Goal: Transaction & Acquisition: Purchase product/service

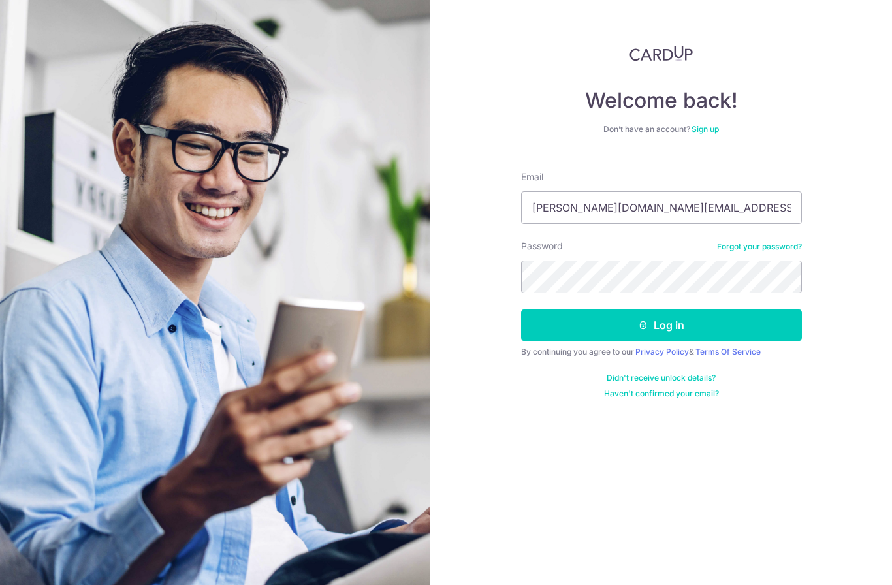
type input "chester.mh@gmail.com"
click at [661, 325] on button "Log in" at bounding box center [661, 325] width 281 height 33
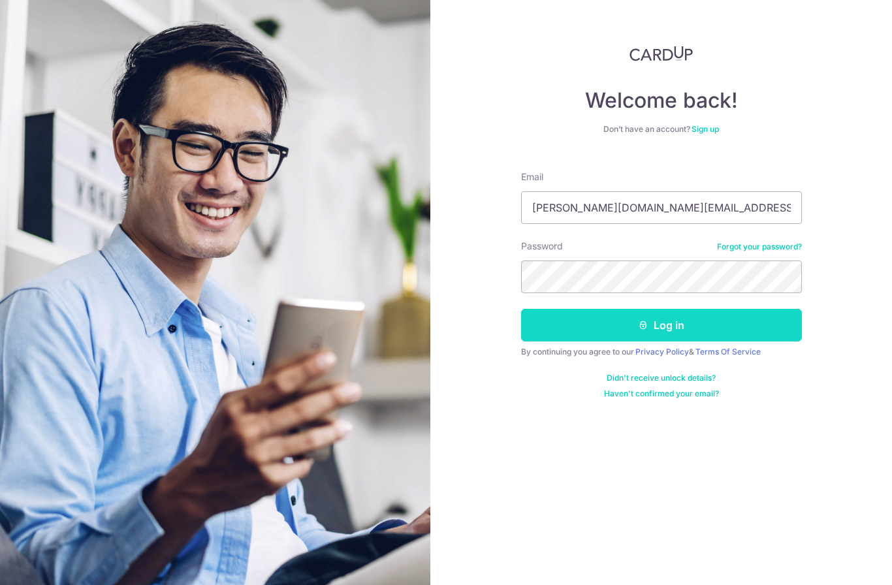
click at [622, 330] on button "Log in" at bounding box center [661, 325] width 281 height 33
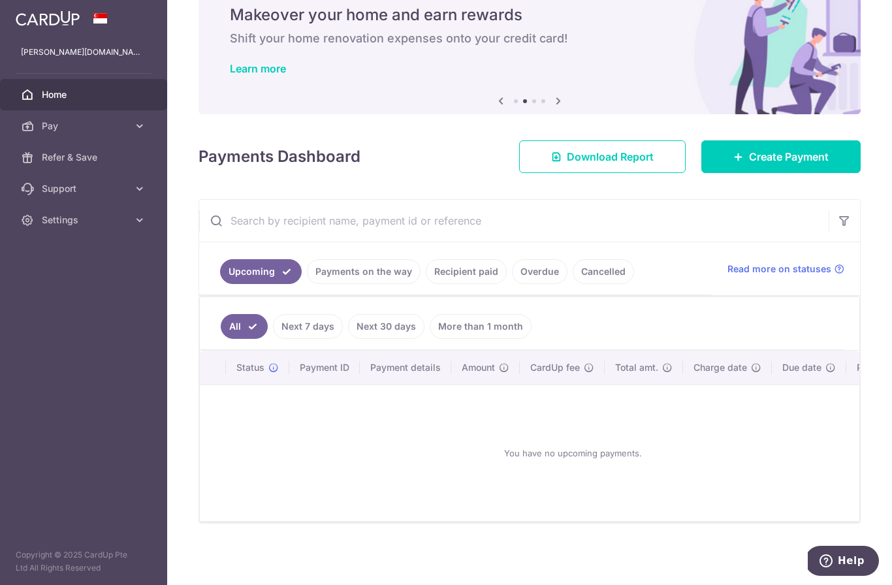
scroll to position [57, 0]
click at [728, 173] on link "Create Payment" at bounding box center [780, 156] width 159 height 33
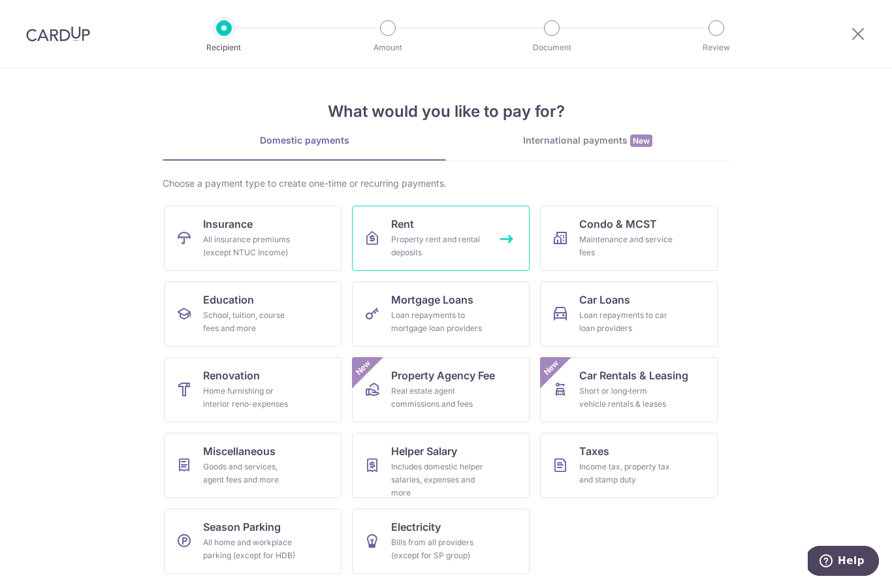
click at [415, 238] on div "Property rent and rental deposits" at bounding box center [438, 246] width 94 height 26
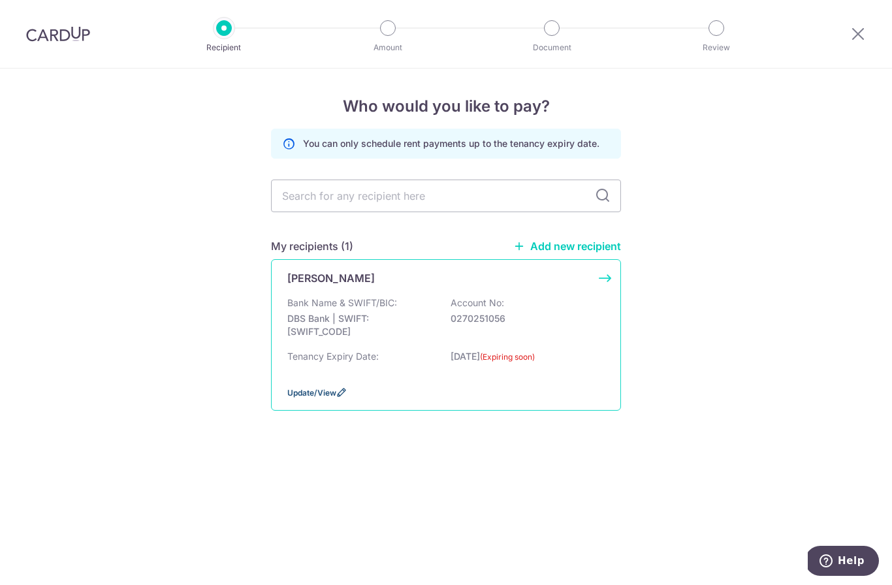
click at [319, 398] on span "Update/View" at bounding box center [311, 393] width 49 height 10
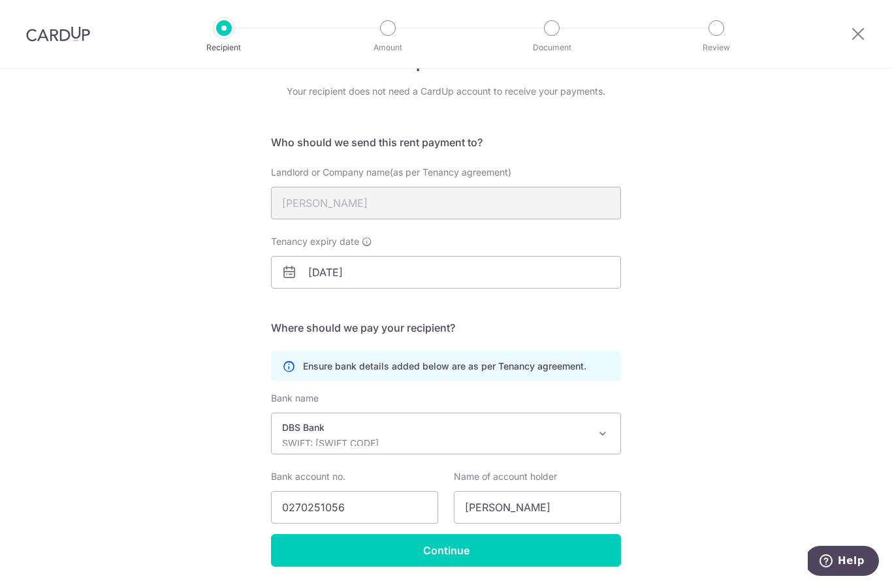
scroll to position [43, 0]
click at [445, 289] on input "[DATE]" at bounding box center [446, 273] width 350 height 33
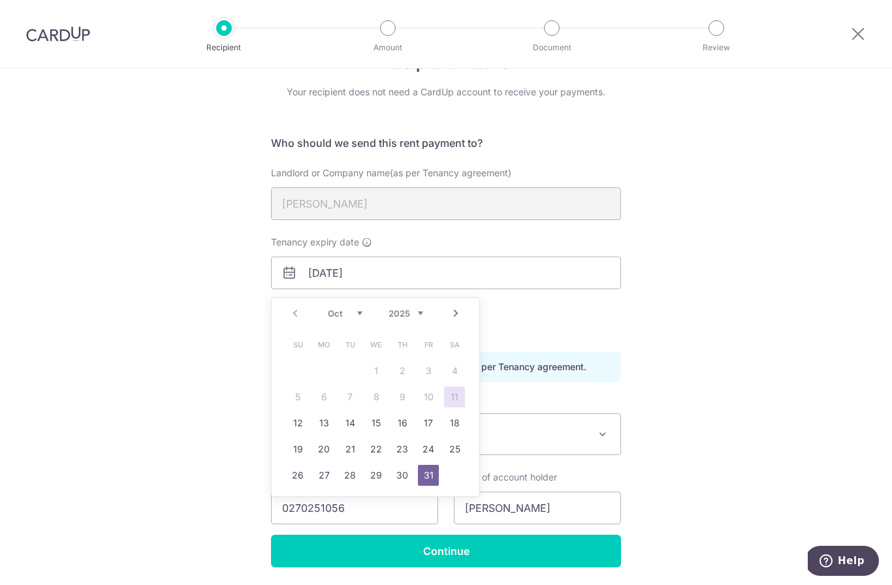
click at [408, 314] on select "2025 2026 2027 2028 2029 2030 2031 2032 2033 2034 2035" at bounding box center [406, 313] width 35 height 10
click at [329, 477] on link "25" at bounding box center [324, 475] width 21 height 21
type input "[DATE]"
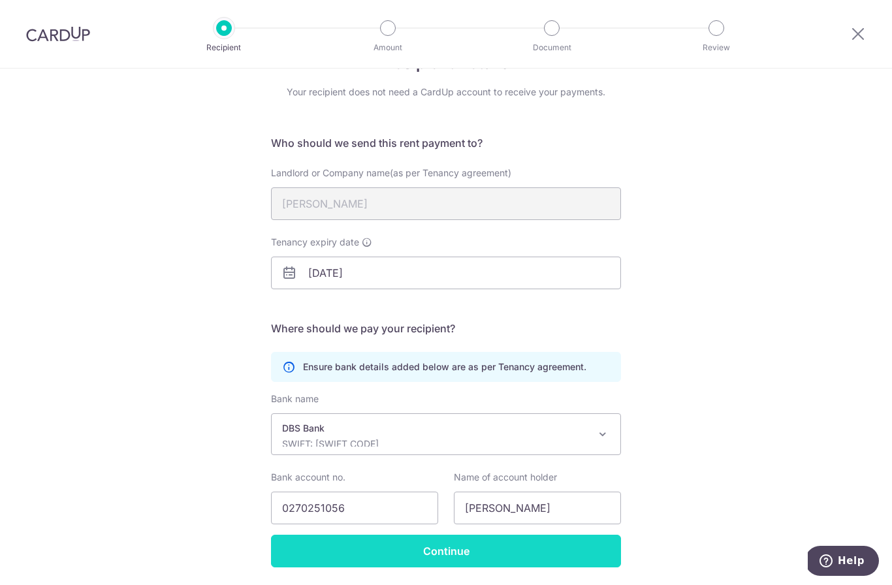
click at [415, 549] on input "Continue" at bounding box center [446, 551] width 350 height 33
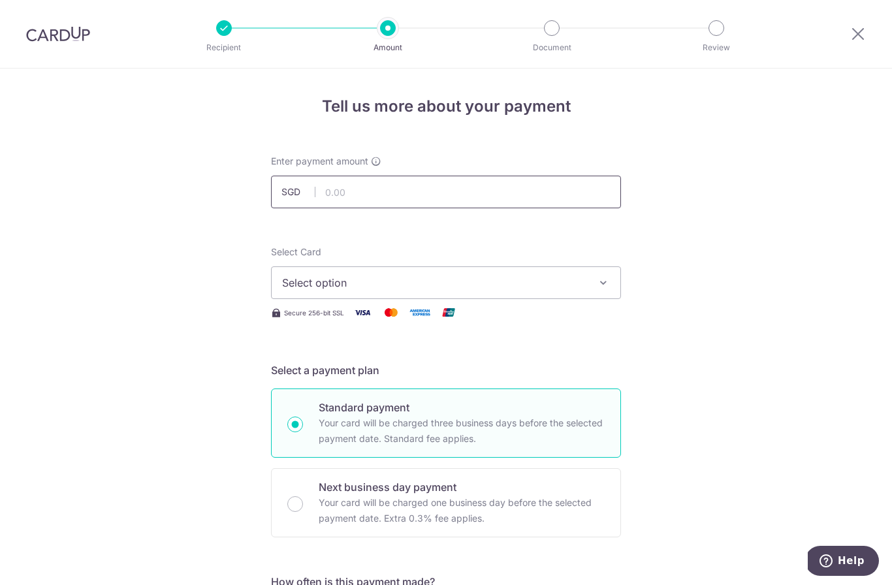
click at [406, 208] on input "text" at bounding box center [446, 192] width 350 height 33
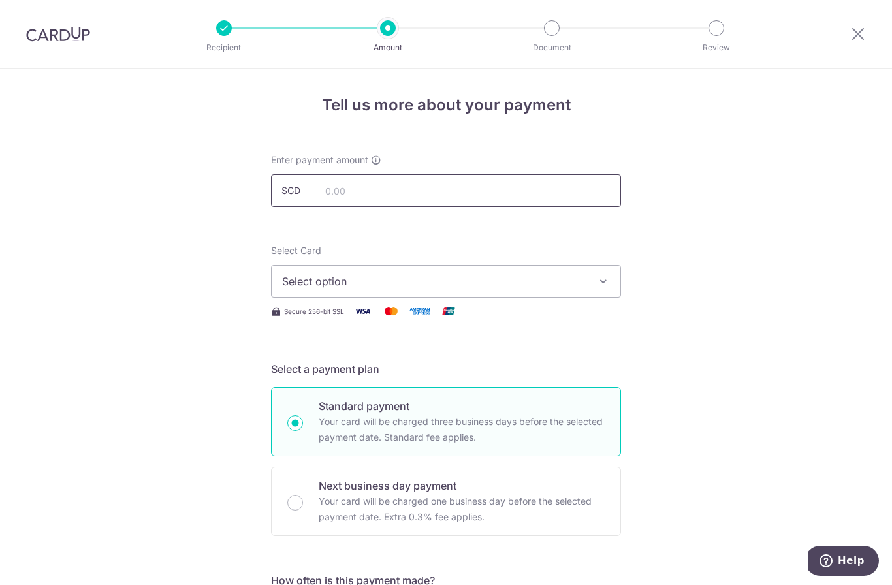
scroll to position [2, 0]
click at [445, 282] on span "Select option" at bounding box center [434, 281] width 304 height 16
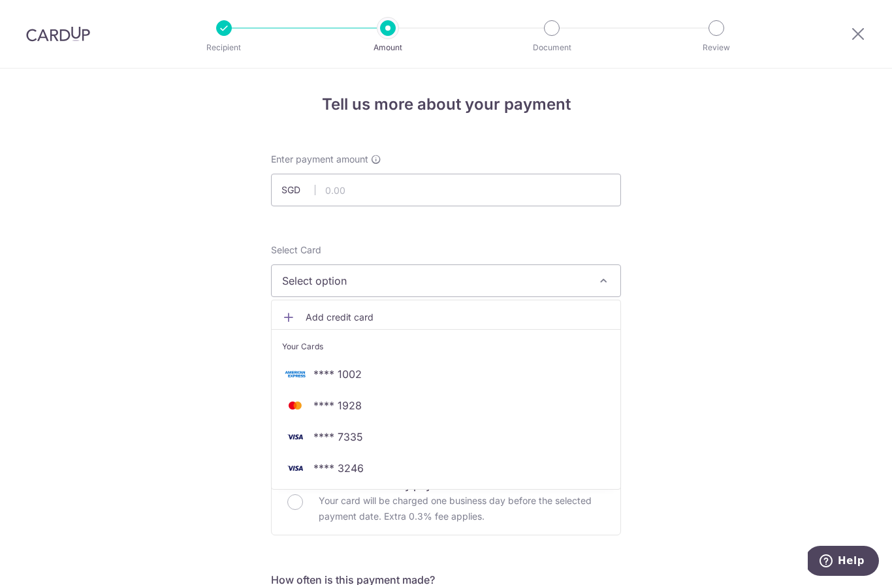
click at [499, 240] on div at bounding box center [446, 292] width 892 height 585
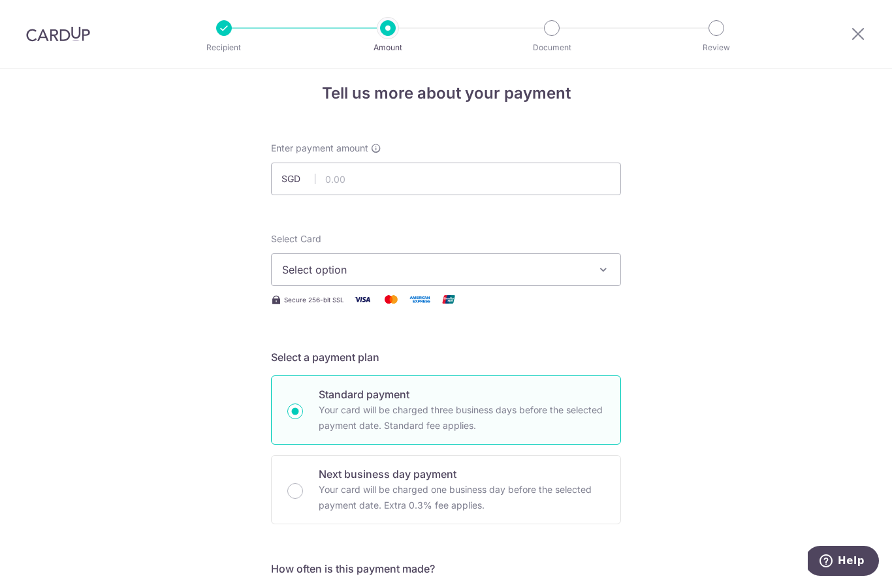
scroll to position [7, 0]
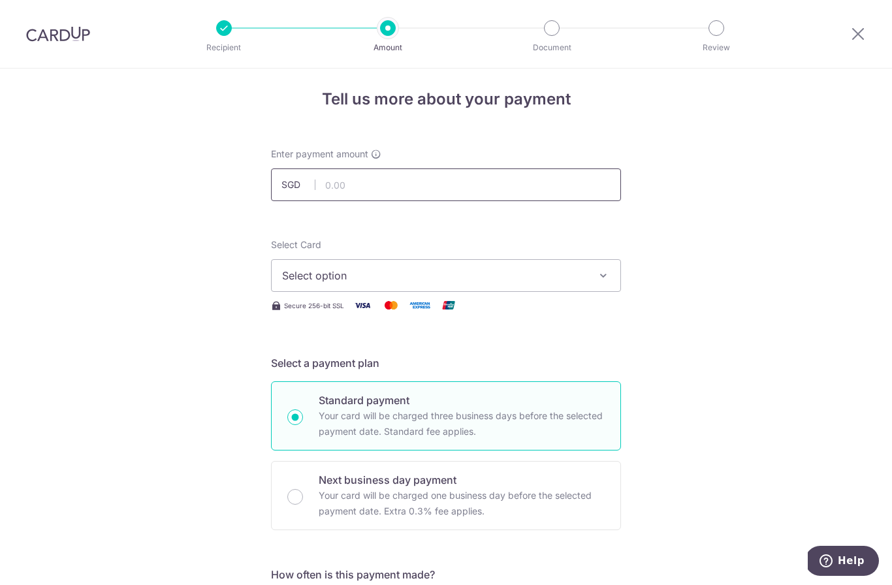
click at [460, 189] on input "text" at bounding box center [446, 185] width 350 height 33
type input "3,500.00"
click at [590, 276] on button "Select option" at bounding box center [446, 275] width 350 height 33
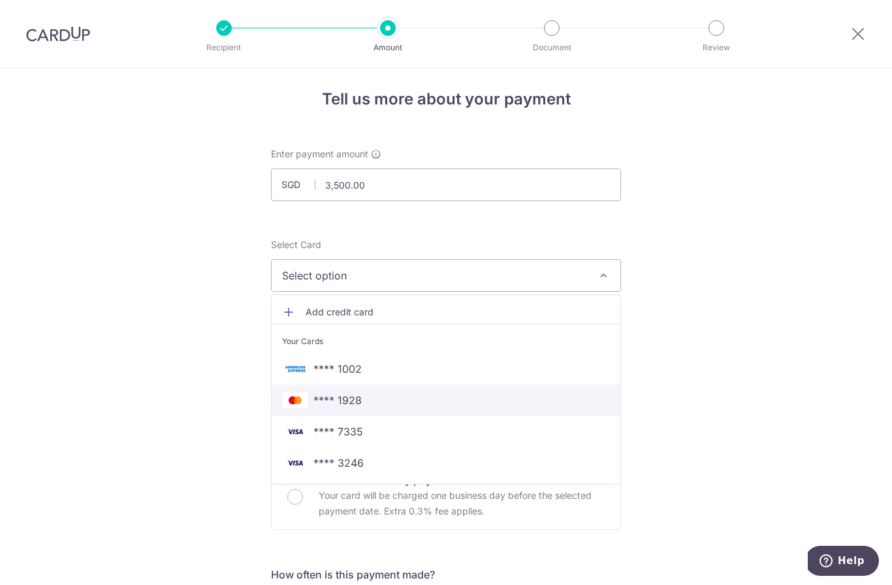
scroll to position [46, 0]
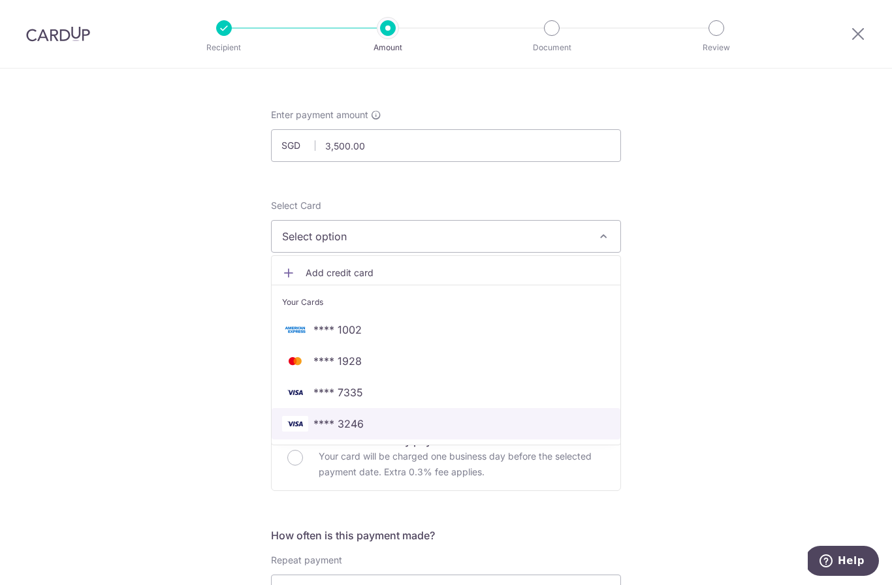
click at [404, 432] on span "**** 3246" at bounding box center [446, 424] width 328 height 16
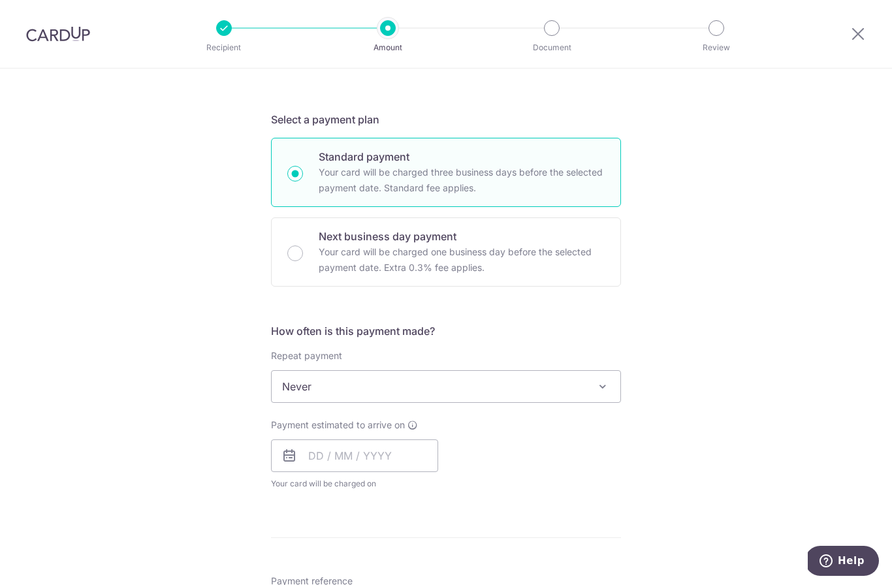
scroll to position [256, 0]
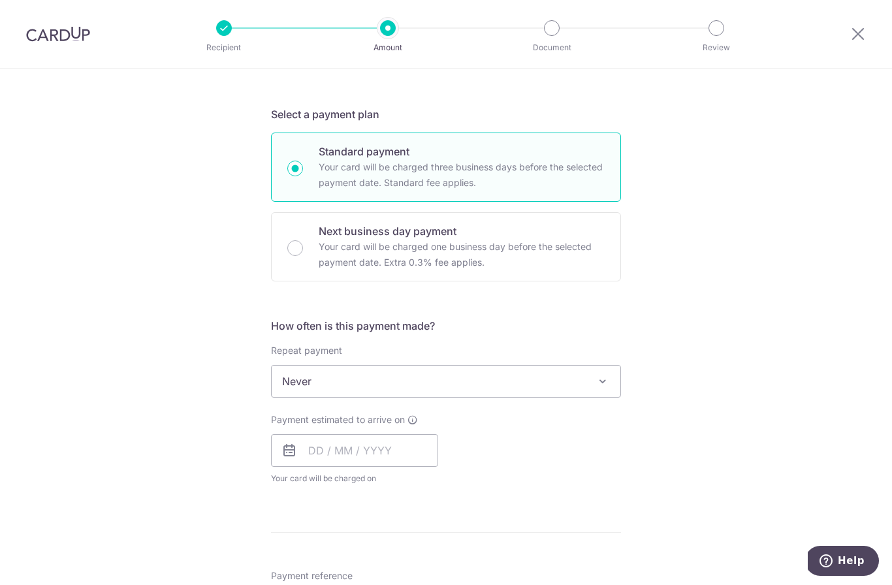
click at [356, 375] on span "Never" at bounding box center [446, 381] width 349 height 31
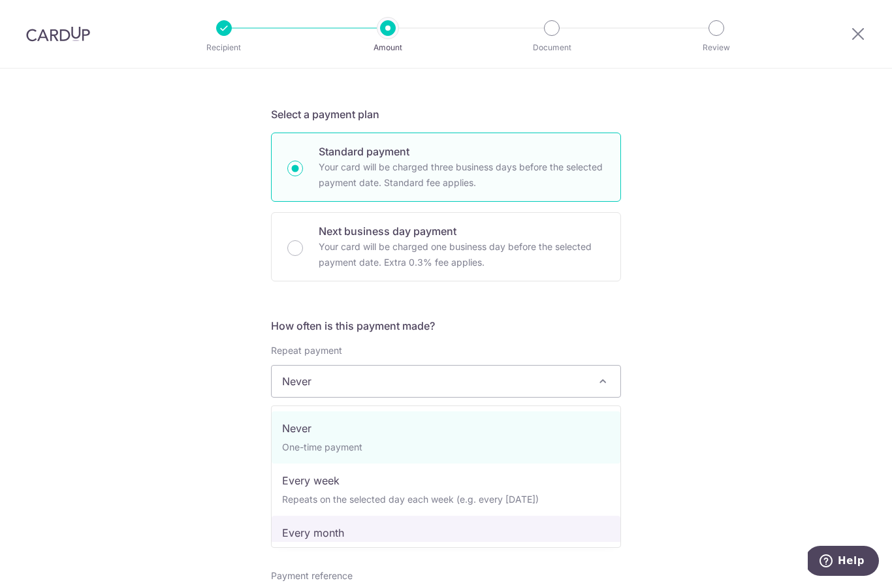
select select "3"
type input "[DATE]"
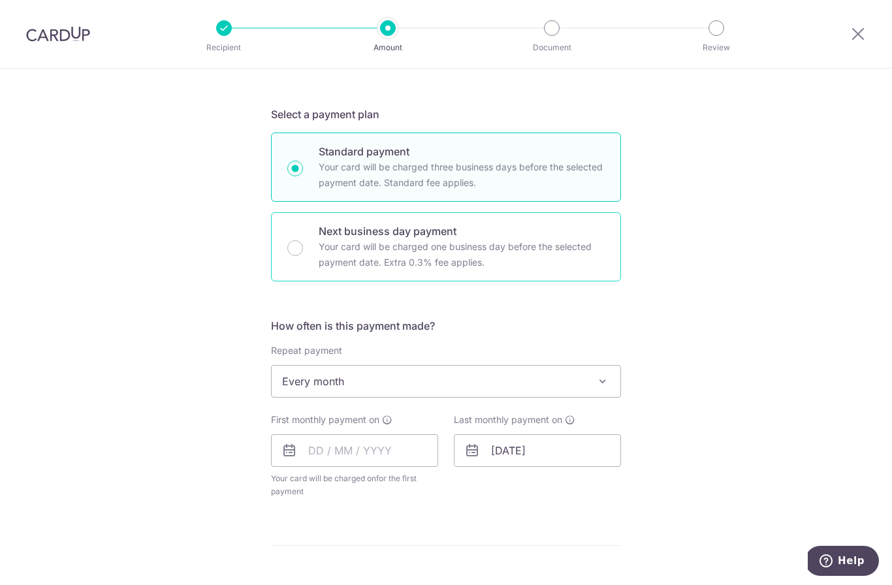
scroll to position [359, 0]
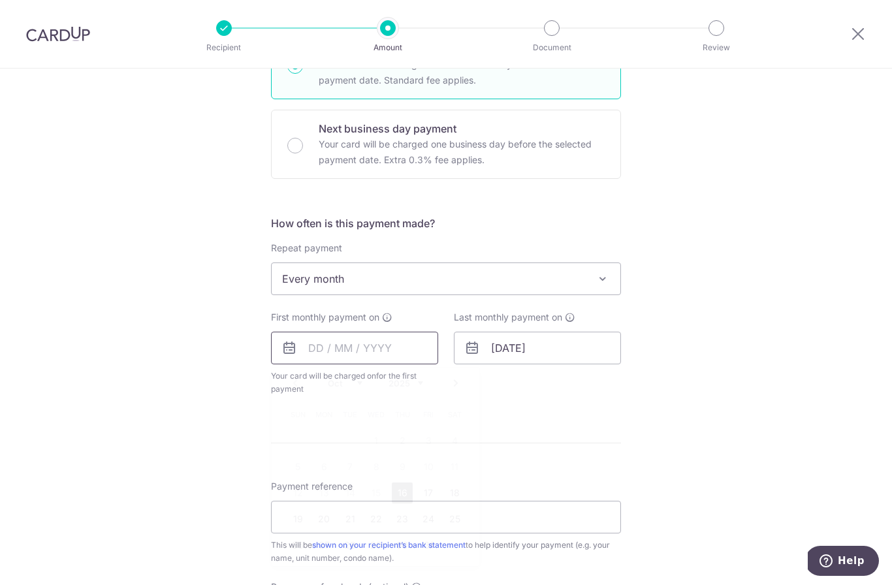
click at [391, 353] on input "text" at bounding box center [354, 348] width 167 height 33
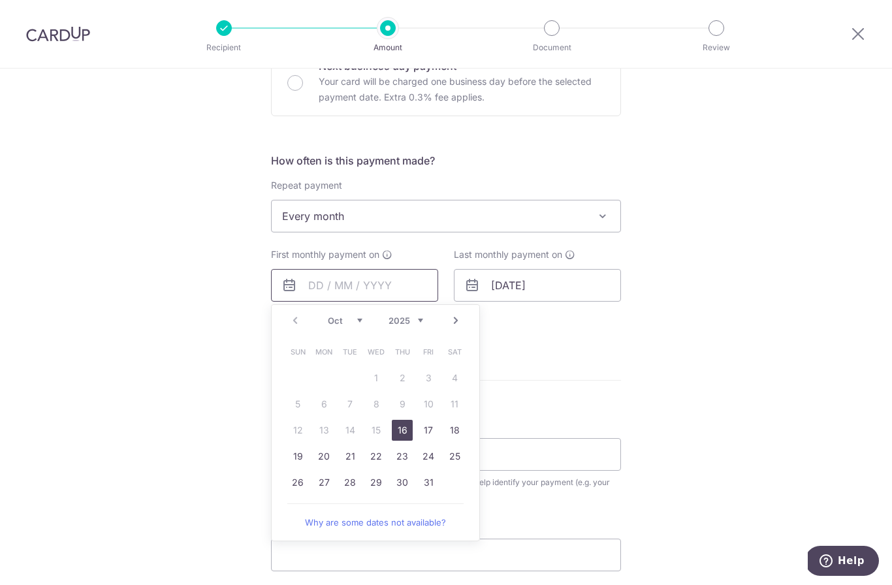
scroll to position [422, 0]
click at [447, 462] on link "25" at bounding box center [454, 455] width 21 height 21
type input "[DATE]"
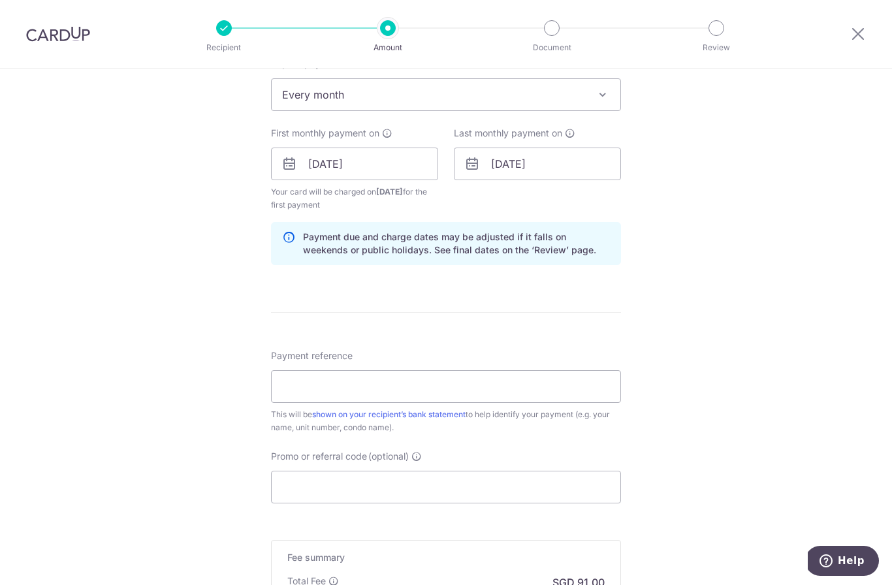
scroll to position [550, 0]
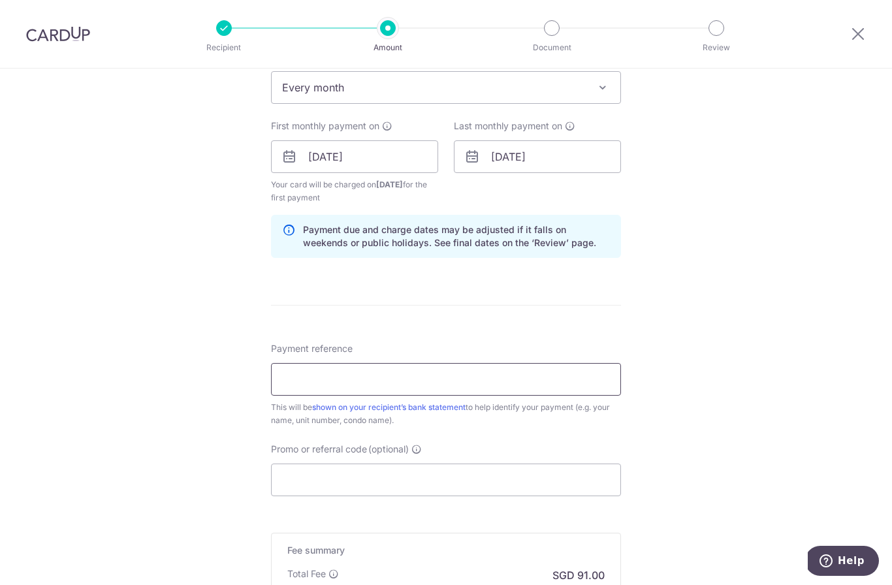
click at [457, 396] on input "Payment reference" at bounding box center [446, 379] width 350 height 33
type input "Optima1318_rental"
click at [489, 485] on input "Promo or referral code (optional)" at bounding box center [446, 480] width 350 height 33
paste input "3HOME25R"
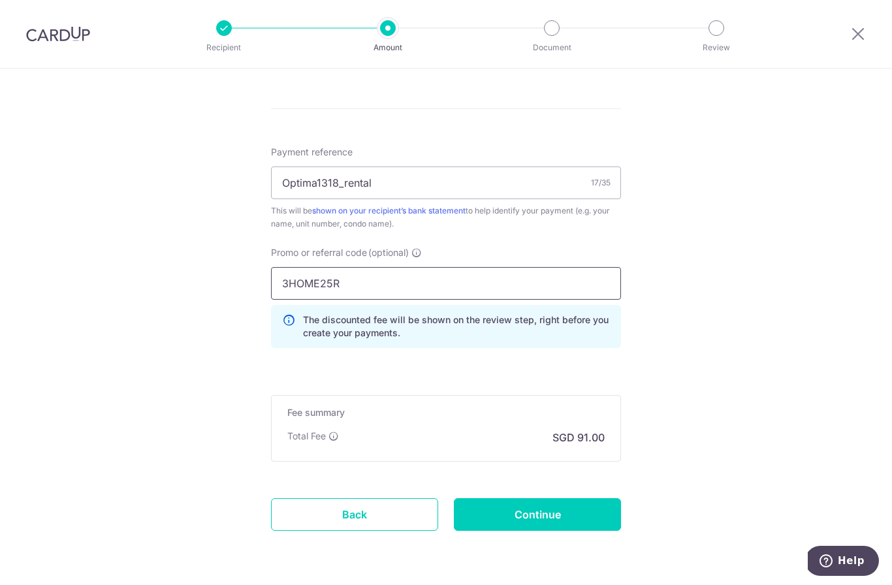
scroll to position [747, 0]
type input "3HOME25R"
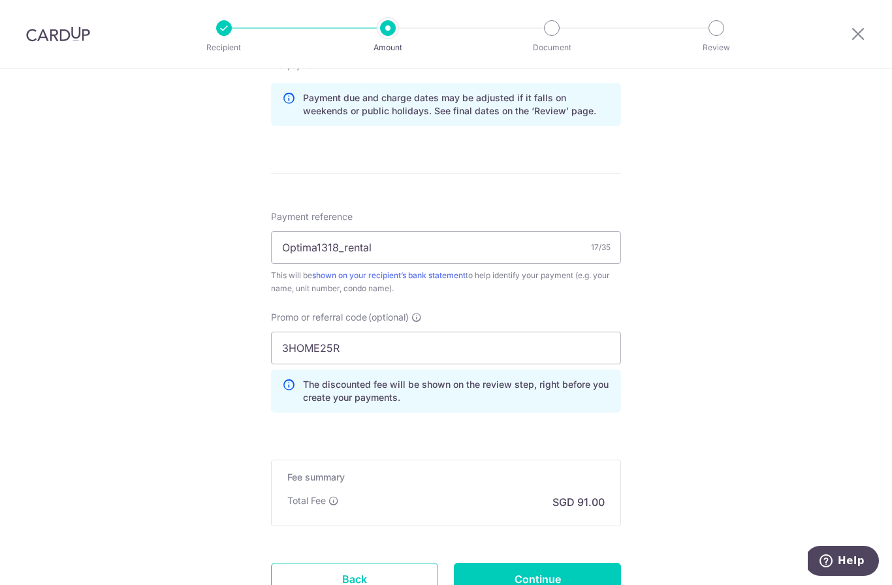
scroll to position [733, 0]
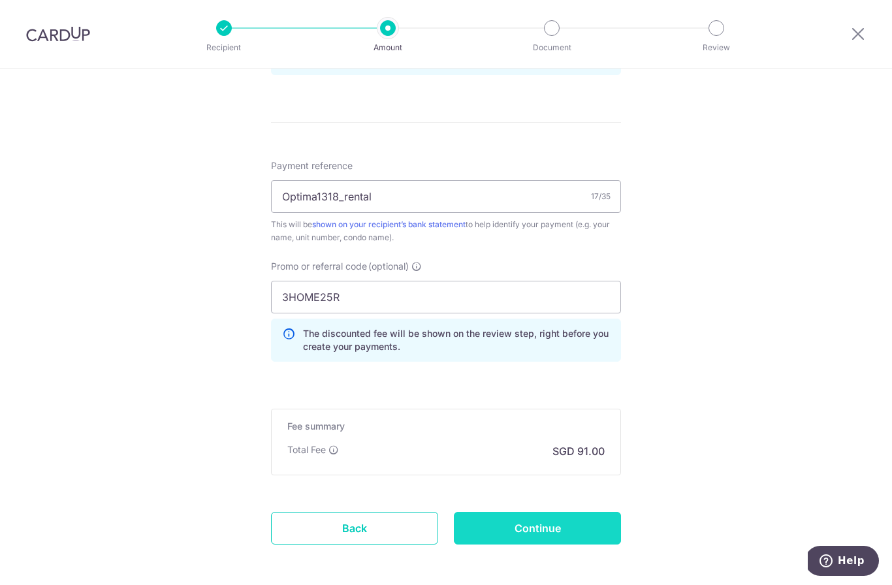
click at [549, 542] on input "Continue" at bounding box center [537, 528] width 167 height 33
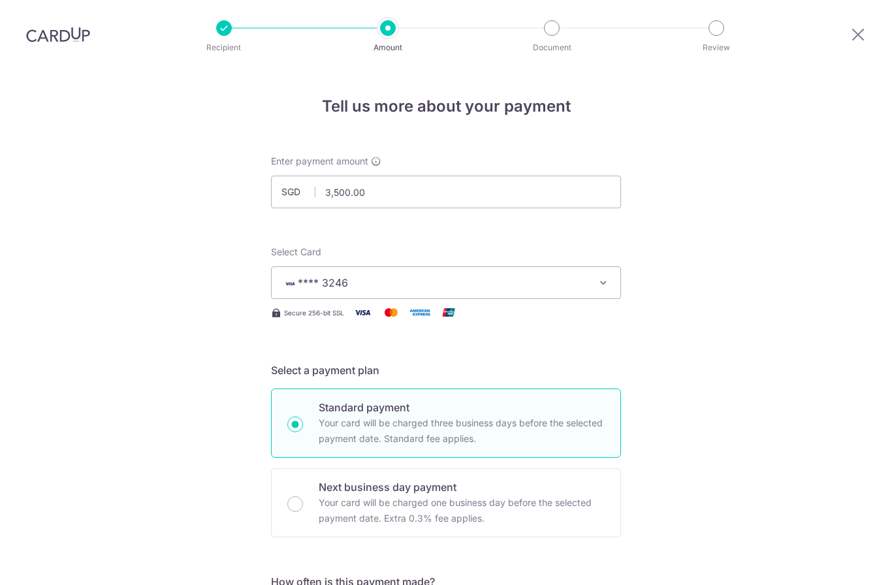
scroll to position [698, 0]
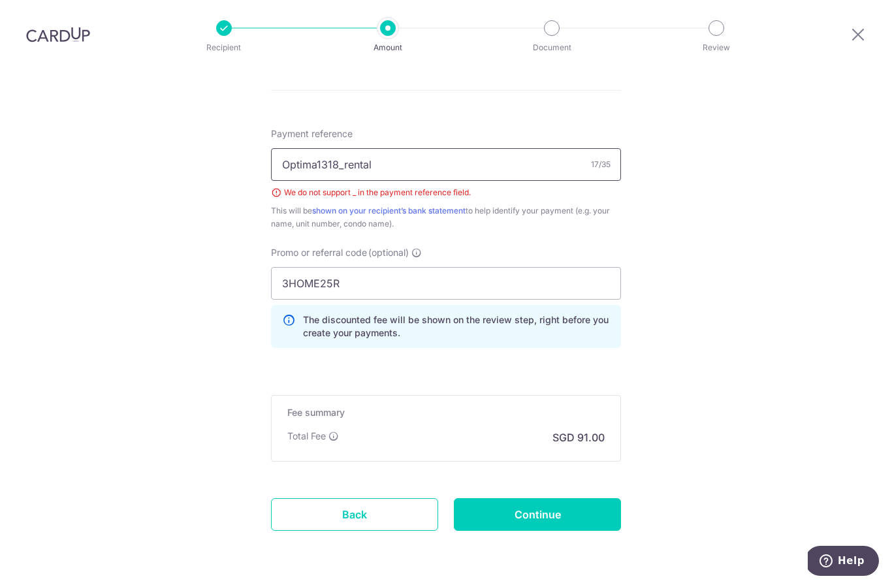
click at [436, 148] on input "Optima1318_rental" at bounding box center [446, 164] width 350 height 33
click at [341, 148] on input "Optima1318_rental" at bounding box center [446, 164] width 350 height 33
type input "Optima1318-rent"
click at [722, 181] on div "Tell us more about your payment Enter payment amount SGD 3,500.00 3500.00 Selec…" at bounding box center [446, -1] width 892 height 1259
click at [555, 487] on form "Enter payment amount SGD 3,500.00 3500.00 Select Card **** 3246 Add credit card…" at bounding box center [446, 12] width 350 height 1111
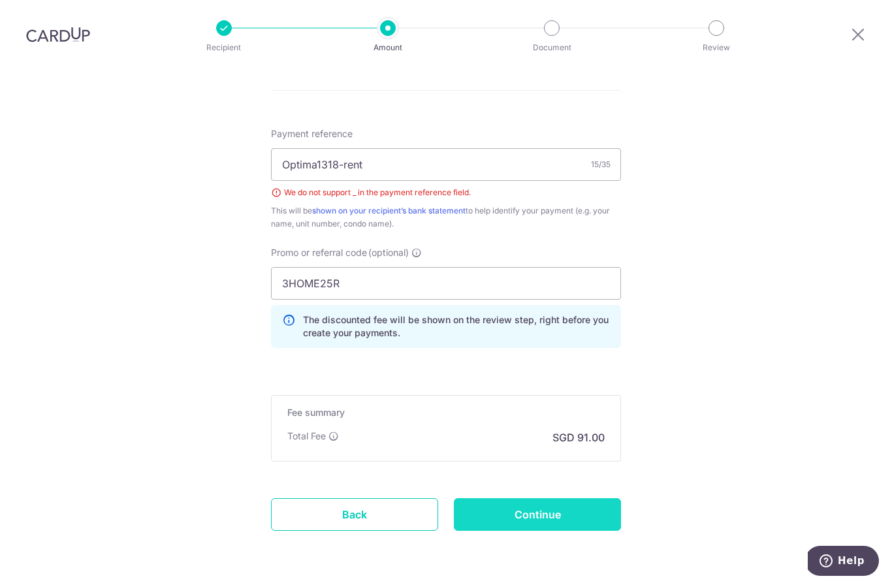
click at [520, 498] on input "Continue" at bounding box center [537, 514] width 167 height 33
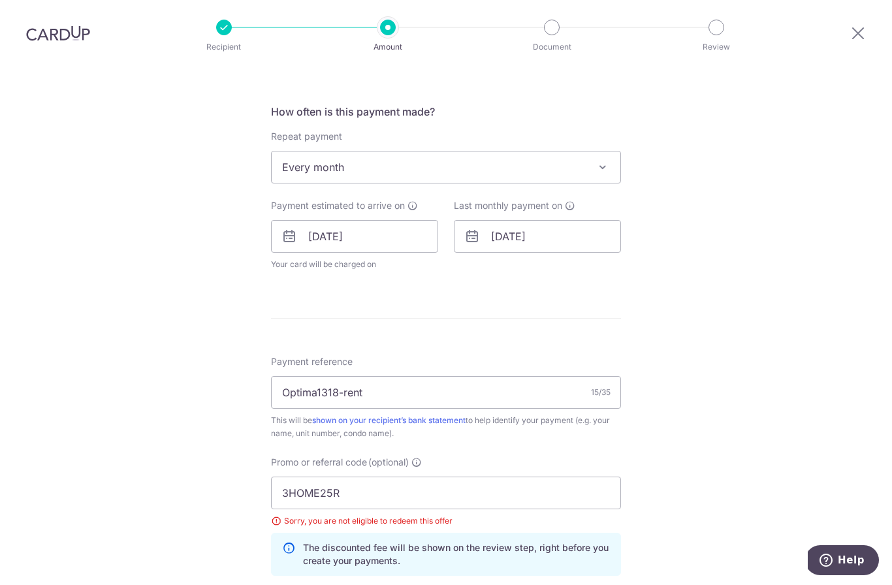
scroll to position [479, 0]
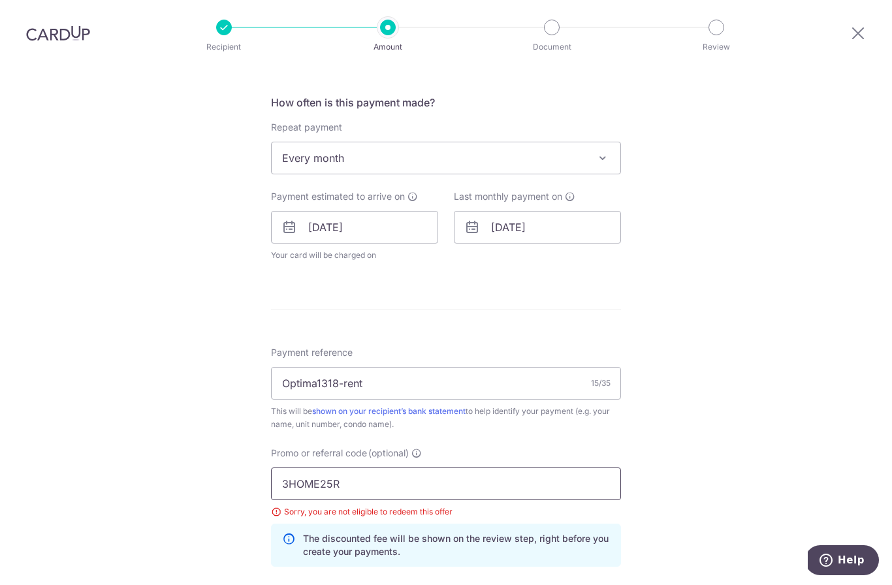
click at [326, 489] on input "3HOME25R" at bounding box center [446, 484] width 350 height 33
paste input "SAVERENT179"
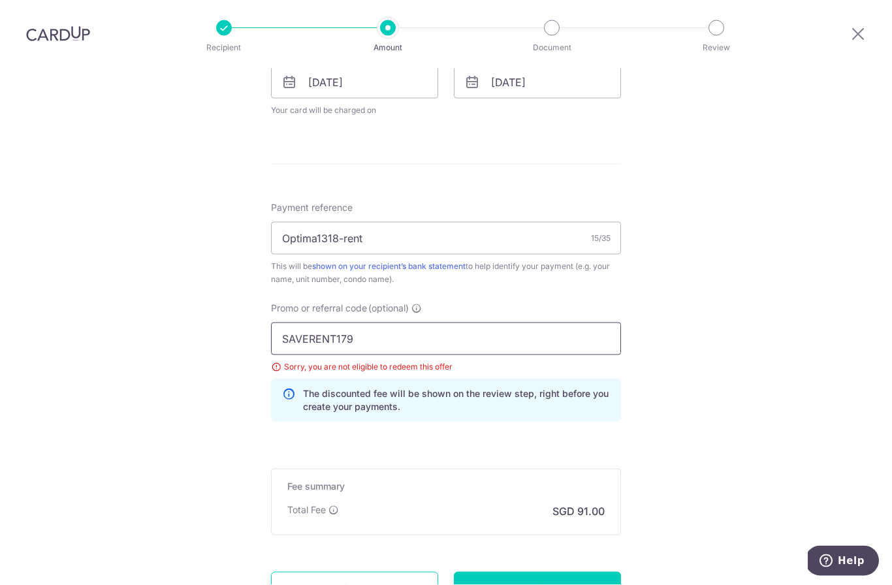
scroll to position [688, 0]
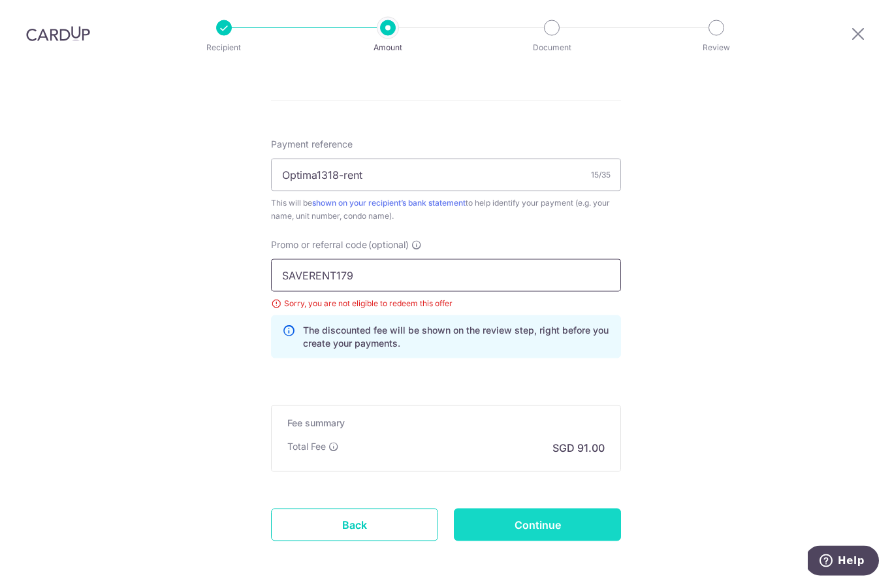
type input "SAVERENT179"
click at [525, 534] on input "Continue" at bounding box center [537, 525] width 167 height 33
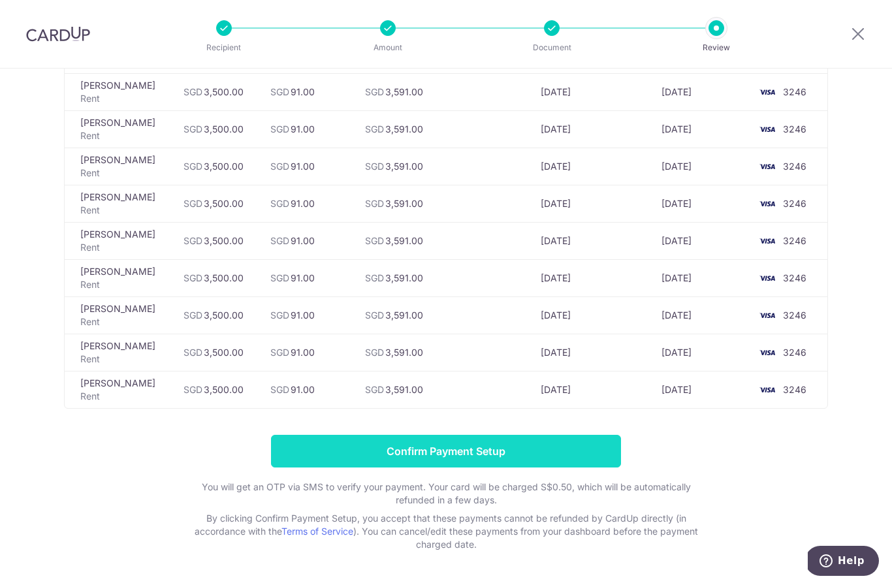
scroll to position [724, 0]
click at [447, 449] on input "Confirm Payment Setup" at bounding box center [446, 452] width 350 height 33
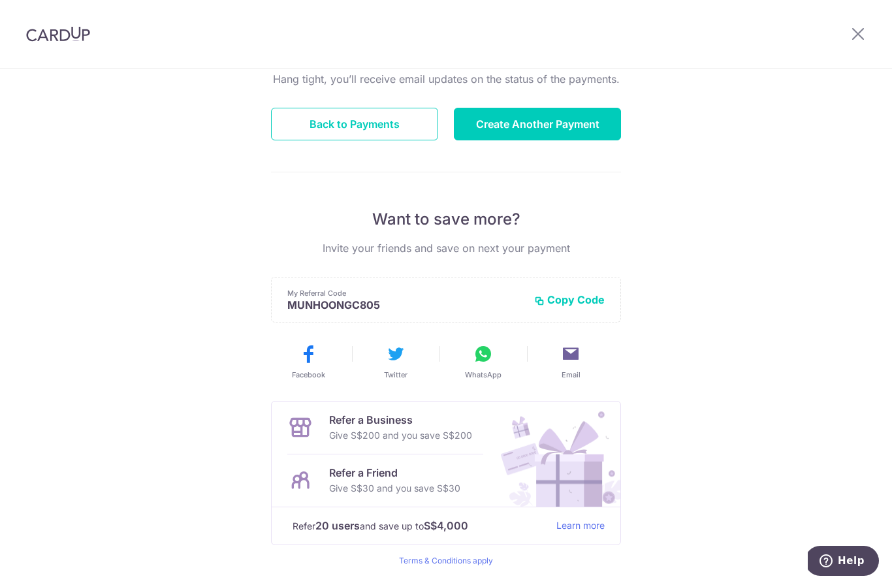
scroll to position [138, 0]
click at [863, 39] on icon at bounding box center [858, 33] width 16 height 16
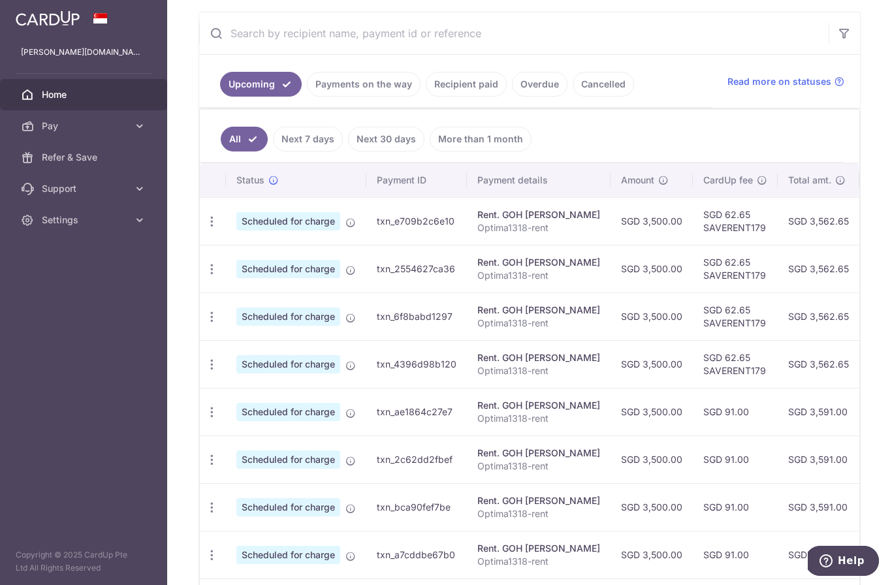
click at [366, 245] on td "txn_e709b2c6e10" at bounding box center [416, 221] width 101 height 48
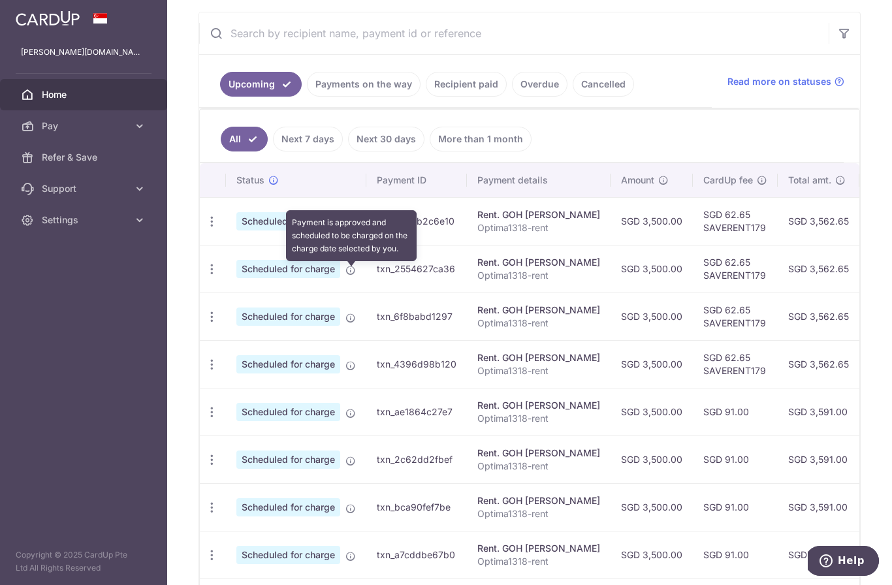
click at [346, 228] on icon at bounding box center [351, 222] width 10 height 10
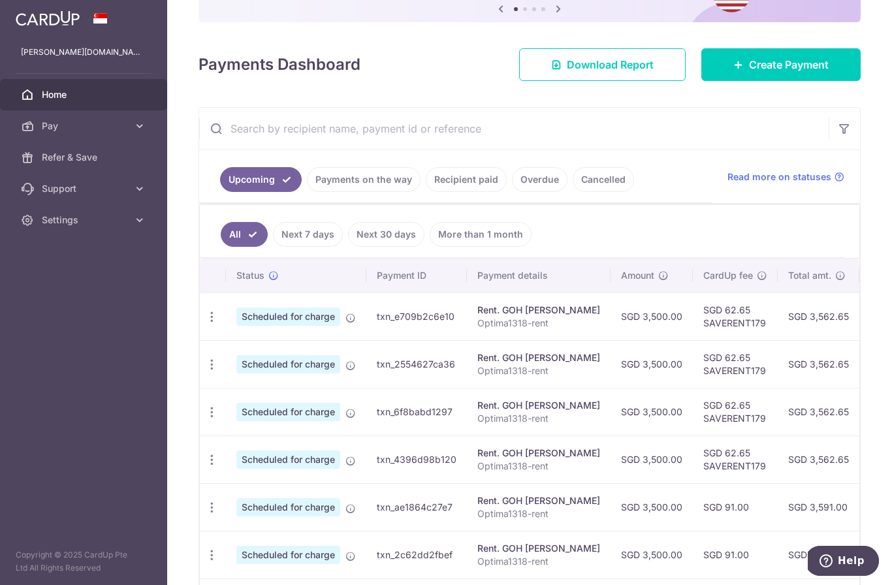
scroll to position [130, 0]
click at [307, 191] on link "Payments on the way" at bounding box center [364, 179] width 114 height 25
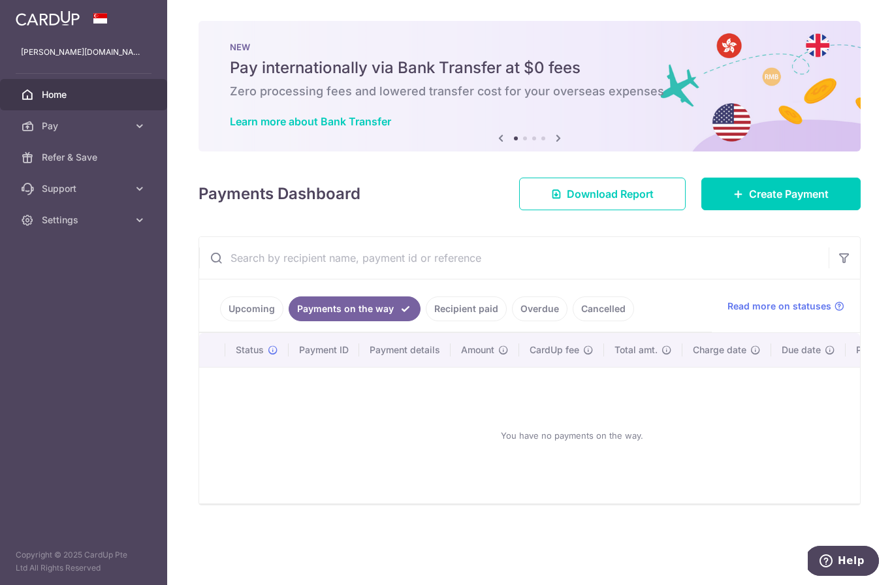
scroll to position [0, 0]
click at [220, 321] on link "Upcoming" at bounding box center [251, 309] width 63 height 25
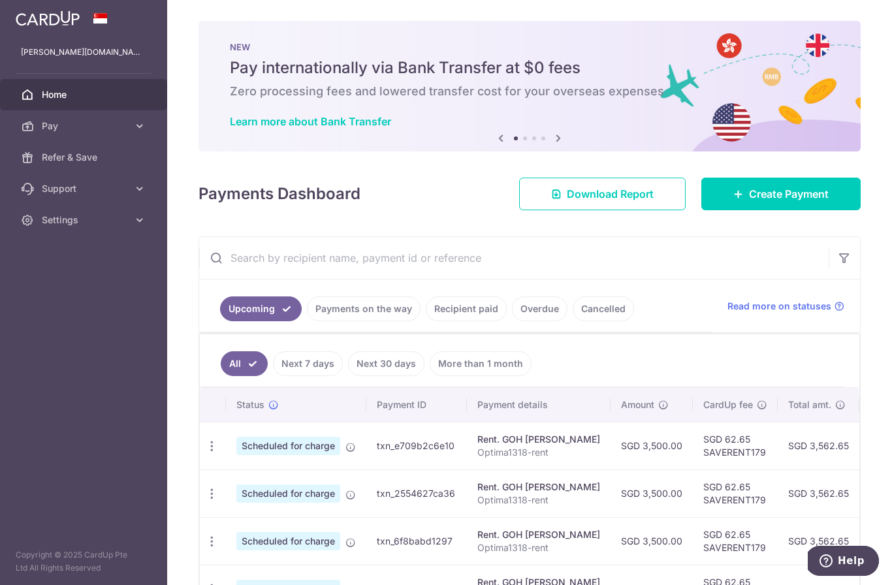
click at [0, 0] on icon "button" at bounding box center [0, 0] width 0 height 0
click at [67, 125] on span "Pay" at bounding box center [85, 126] width 86 height 13
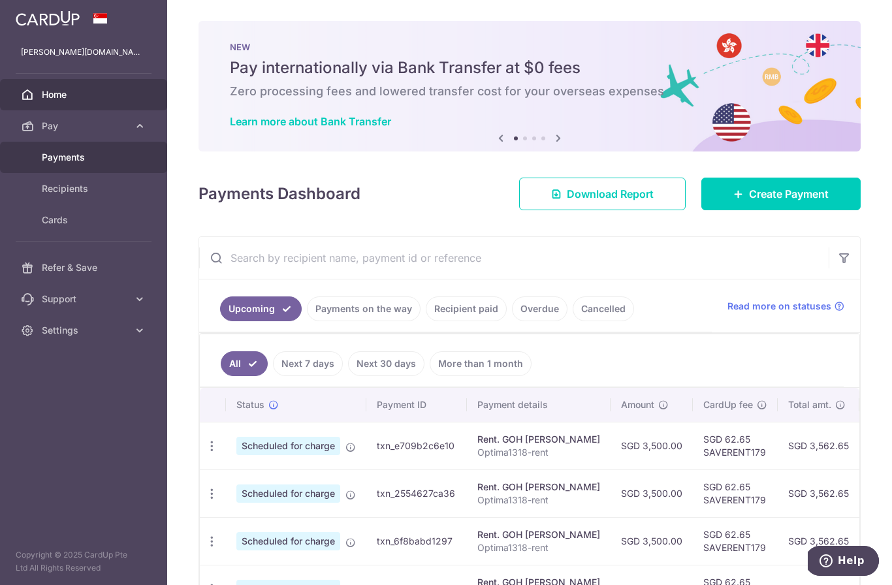
click at [97, 165] on link "Payments" at bounding box center [83, 157] width 167 height 31
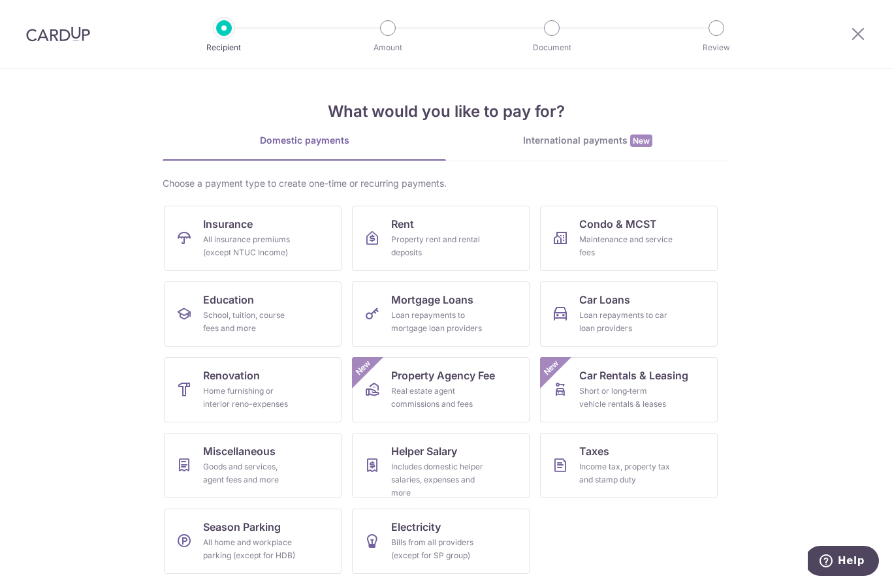
click at [860, 22] on div at bounding box center [858, 34] width 68 height 68
click at [858, 37] on icon at bounding box center [858, 33] width 16 height 16
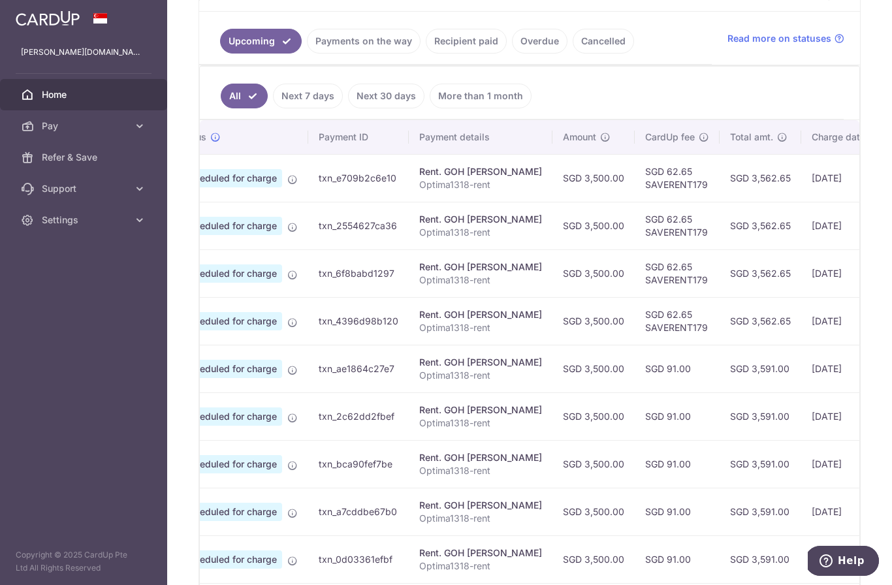
scroll to position [0, 57]
click at [803, 202] on td "[DATE]" at bounding box center [847, 178] width 89 height 48
click at [310, 202] on td "txn_e709b2c6e10" at bounding box center [360, 178] width 101 height 48
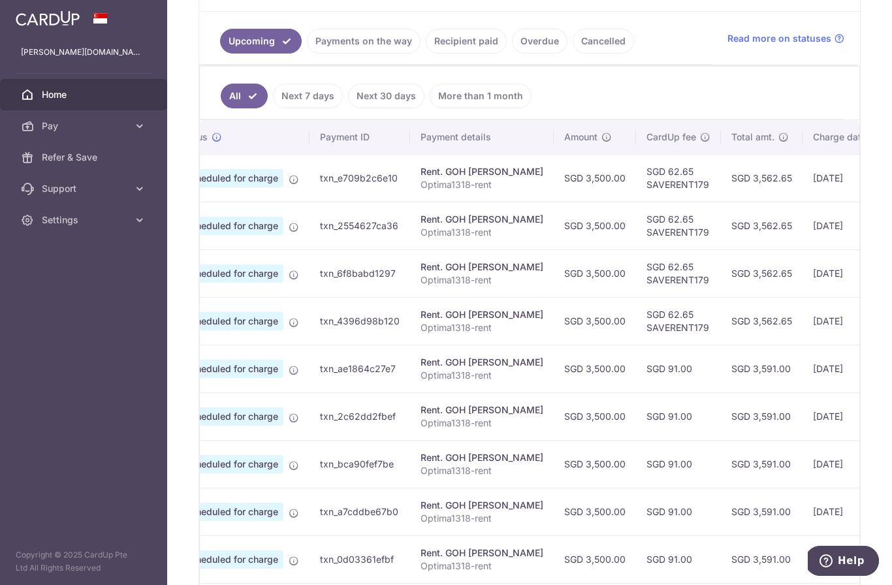
click at [169, 202] on td "Scheduled for charge" at bounding box center [239, 178] width 140 height 48
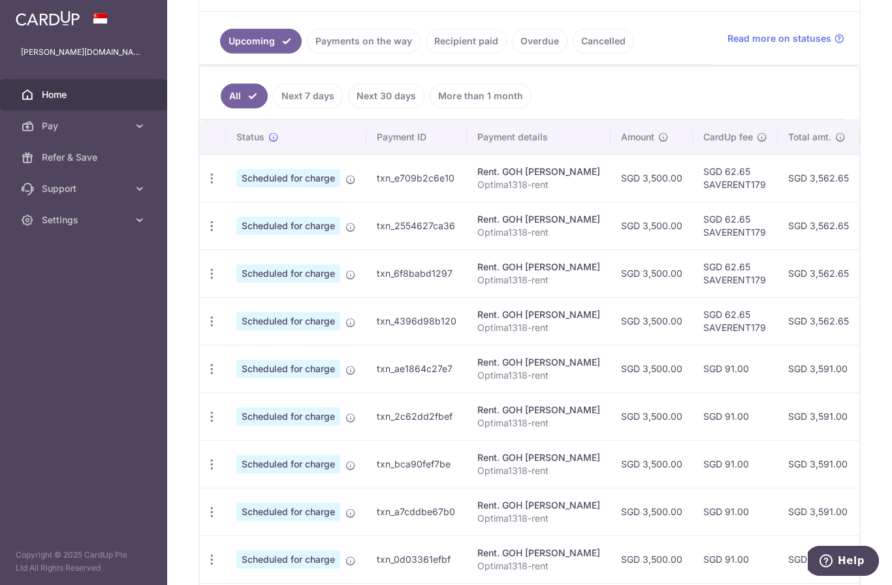
scroll to position [0, 0]
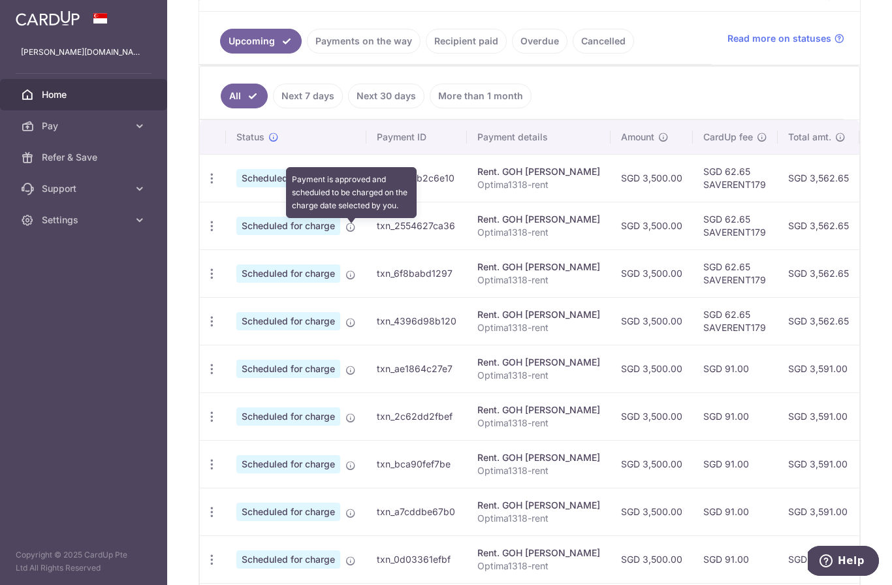
click at [346, 185] on icon at bounding box center [351, 179] width 10 height 10
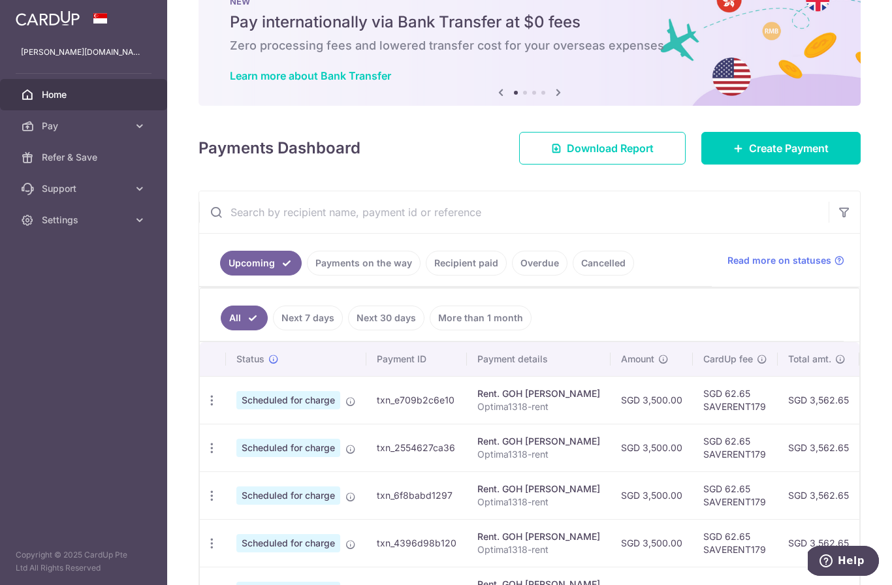
scroll to position [48, 0]
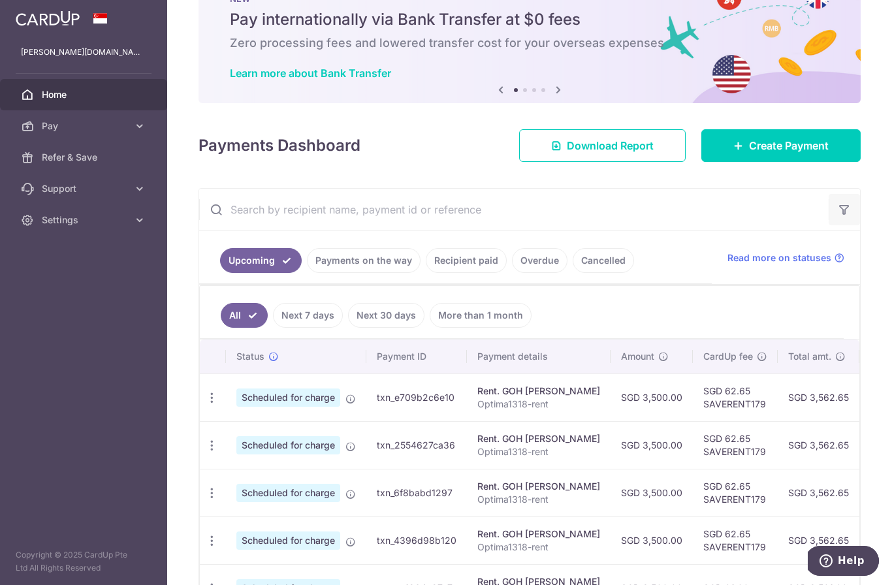
click at [838, 225] on button "button" at bounding box center [844, 209] width 31 height 31
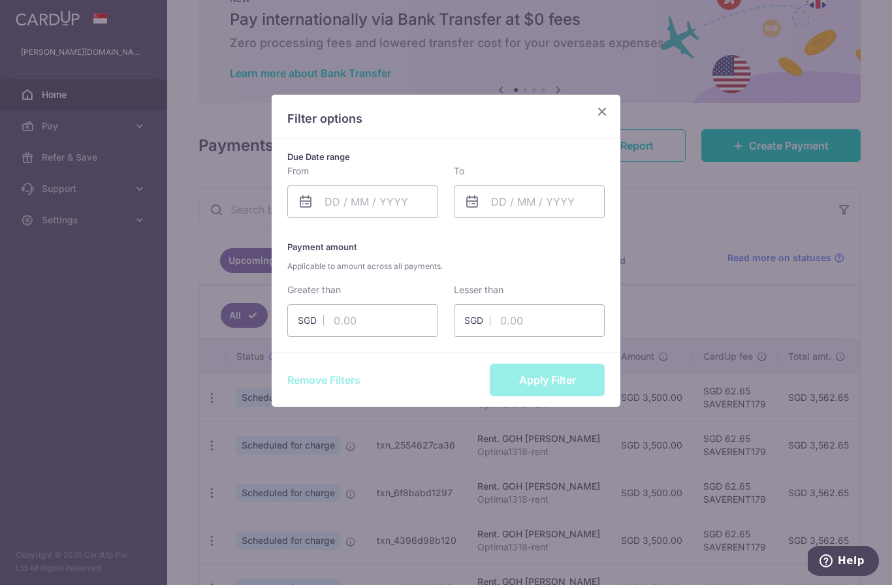
click at [598, 113] on icon "Close" at bounding box center [602, 111] width 16 height 16
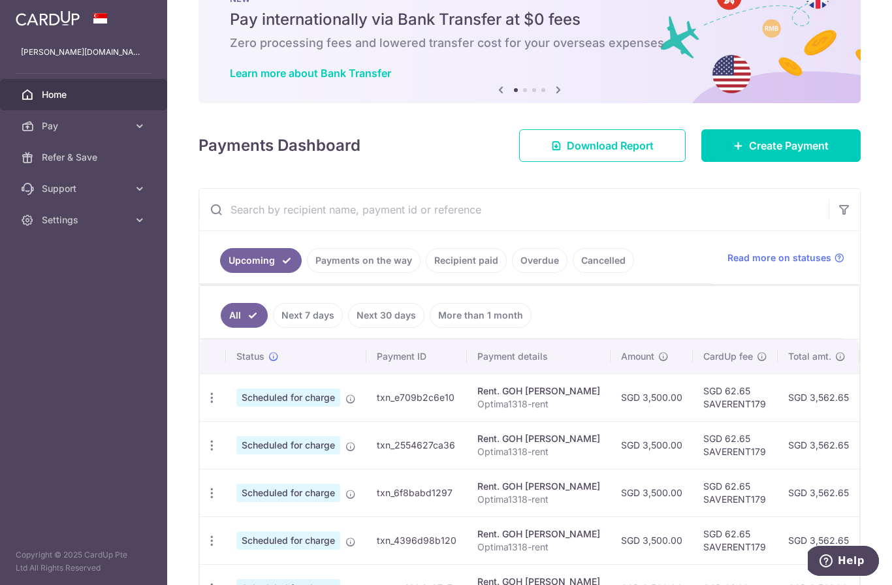
scroll to position [109, 0]
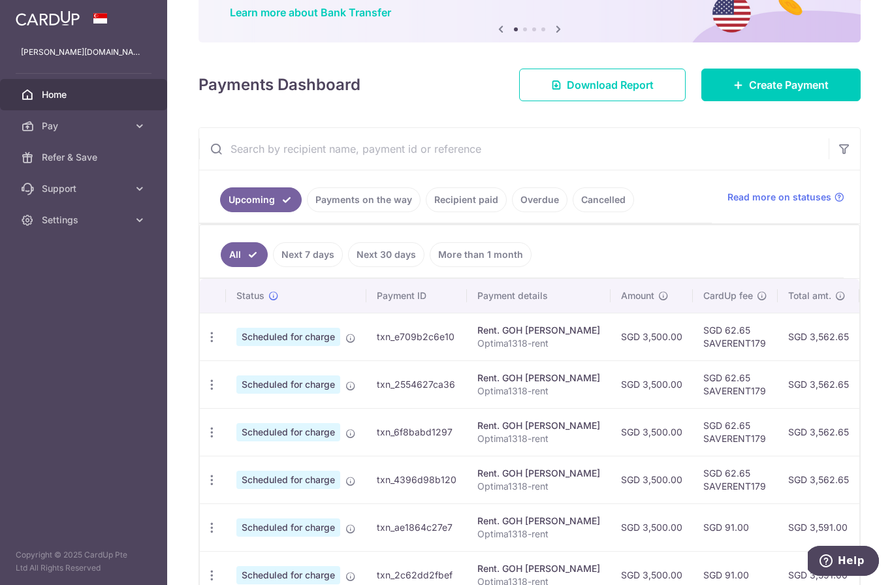
click at [236, 346] on span "Scheduled for charge" at bounding box center [288, 337] width 104 height 18
click at [205, 344] on icon "button" at bounding box center [212, 337] width 14 height 14
click at [237, 381] on span "Update payment" at bounding box center [281, 373] width 89 height 16
radio input "true"
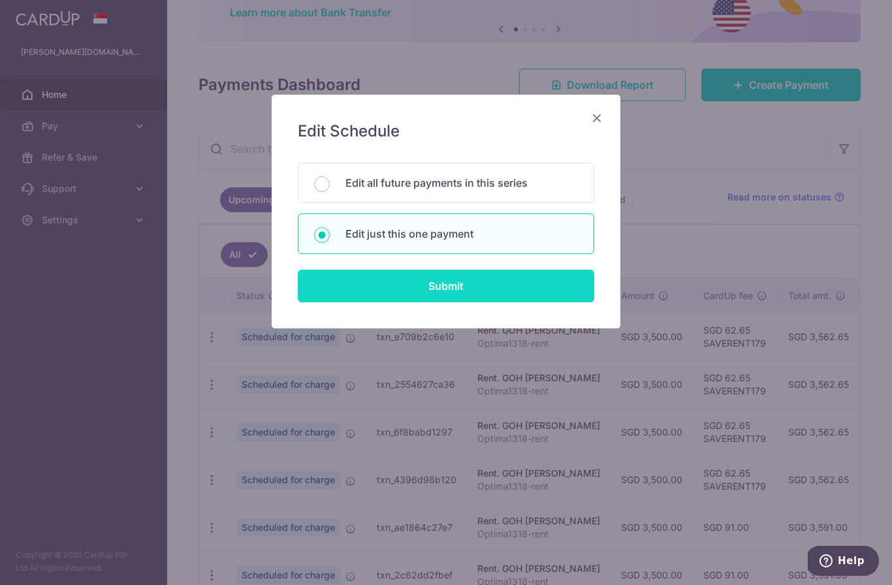
click at [438, 270] on input "Submit" at bounding box center [446, 286] width 297 height 33
radio input "true"
type input "3,500.00"
type input "[DATE]"
type input "Optima1318-rent"
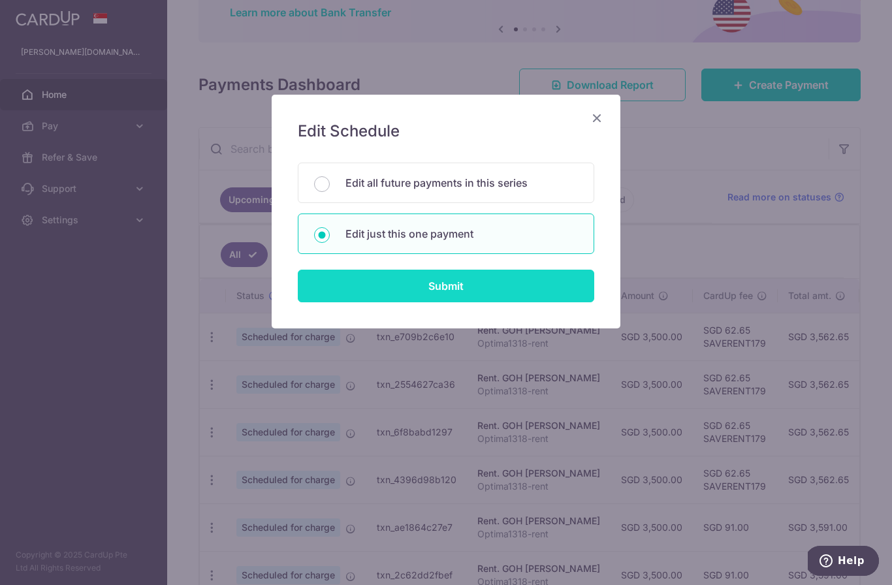
type input "SAVERENT179"
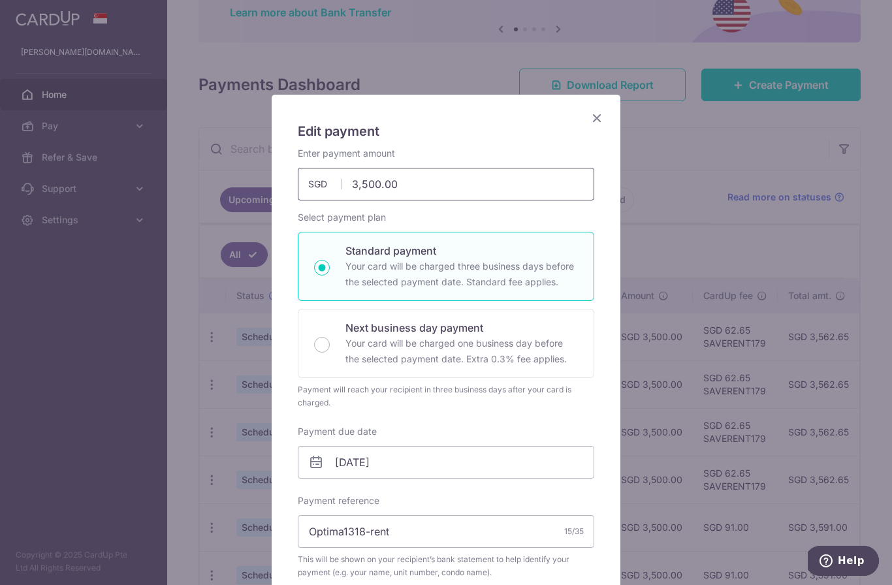
click at [410, 192] on input "3,500.00" at bounding box center [446, 184] width 297 height 33
click at [376, 184] on input "3,500.00" at bounding box center [446, 184] width 297 height 33
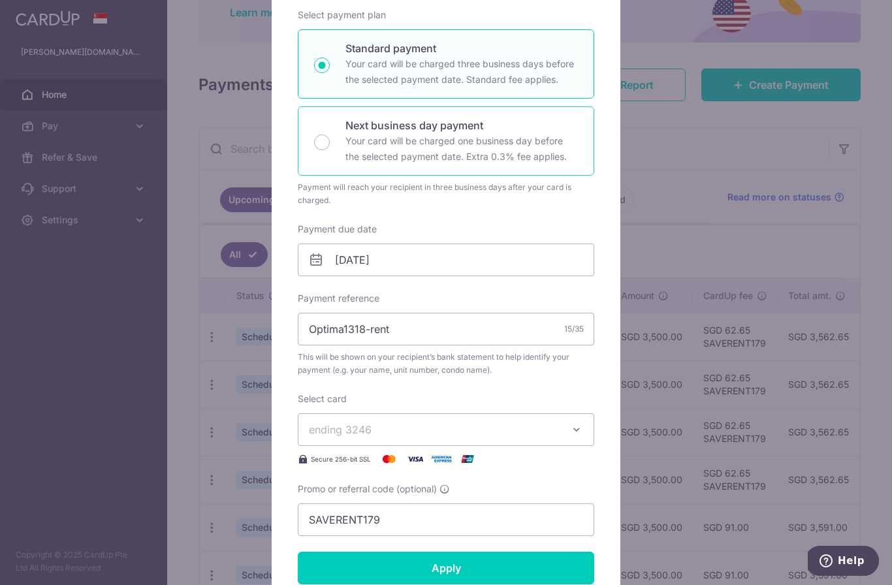
scroll to position [208, 0]
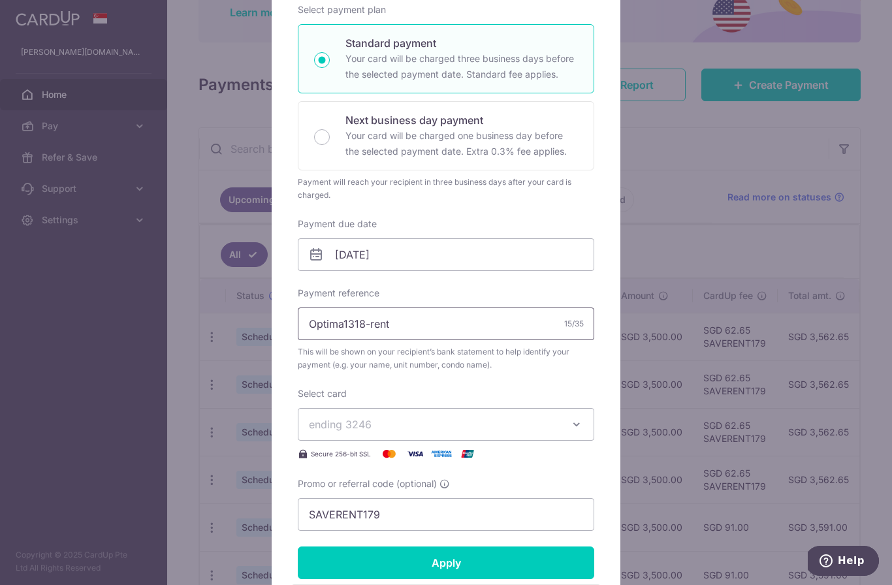
type input "3,740.00"
click at [434, 334] on input "Optima1318-rent" at bounding box center [446, 324] width 297 height 33
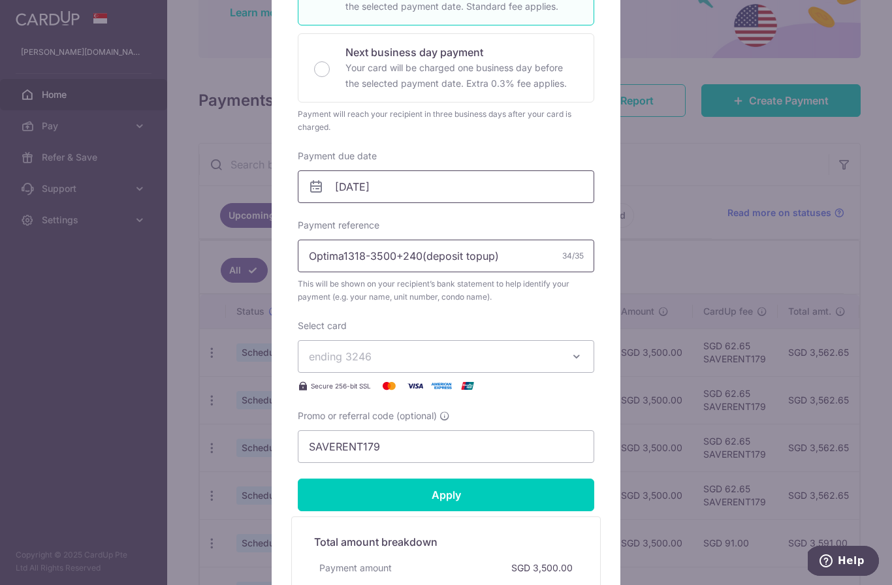
scroll to position [348, 0]
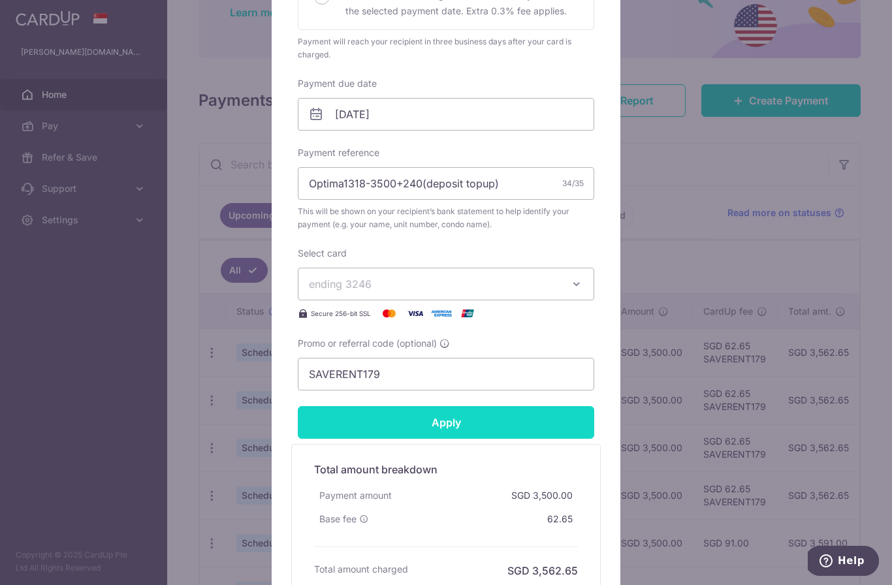
click at [460, 424] on input "Apply" at bounding box center [446, 422] width 297 height 33
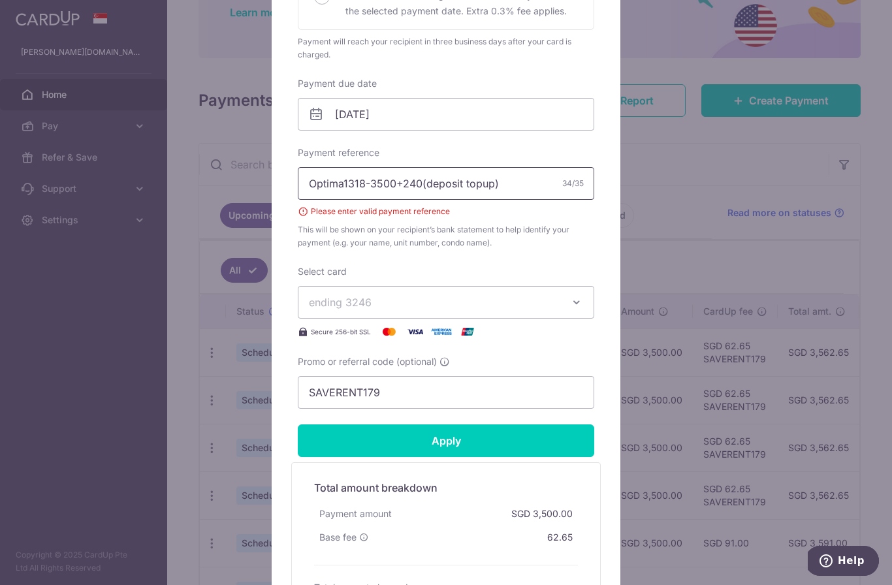
click at [462, 190] on input "Optima1318-3500+240(deposit topup)" at bounding box center [446, 183] width 297 height 33
click at [406, 185] on input "Optima1318-3500+240(deposit topup)" at bounding box center [446, 183] width 297 height 33
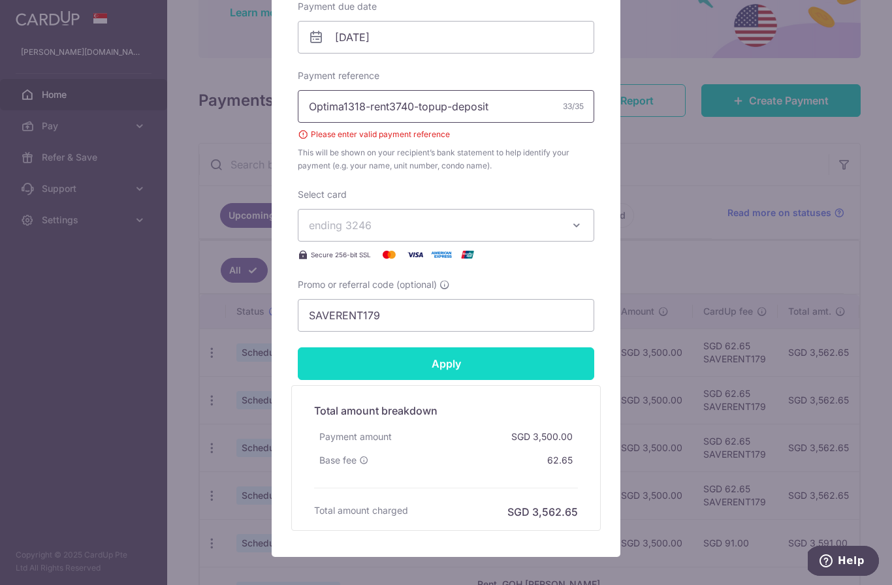
type input "Optima1318-rent3740-topup-deposit"
click at [502, 372] on input "Apply" at bounding box center [446, 363] width 297 height 33
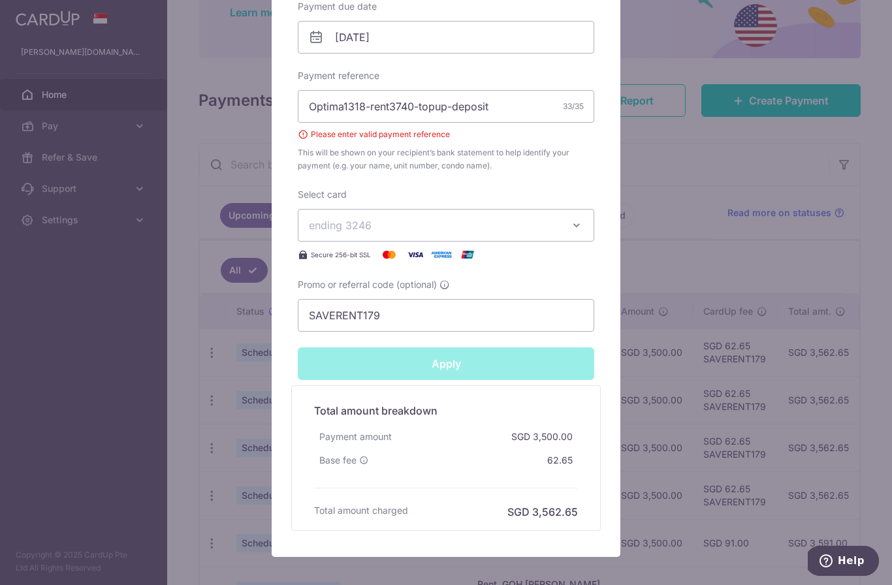
type input "Successfully Applied"
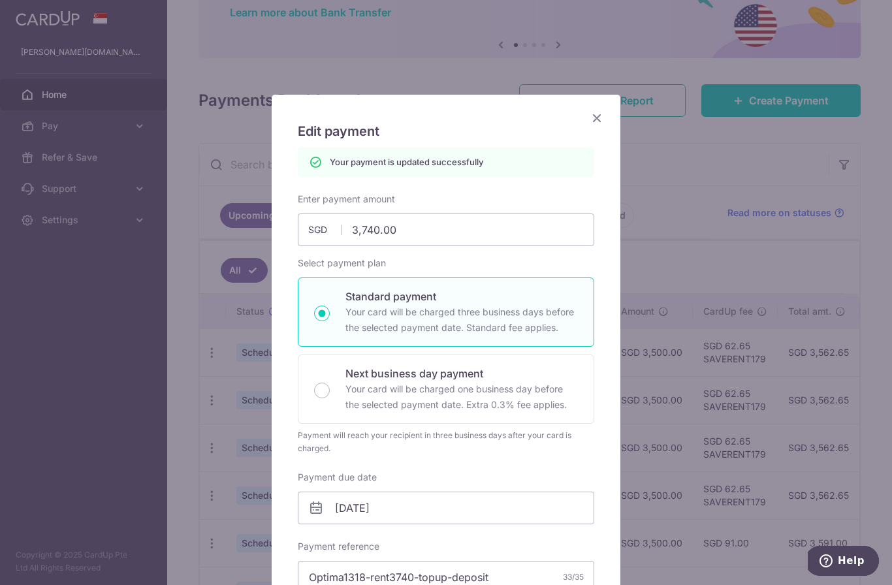
scroll to position [0, 0]
click at [593, 115] on icon "Close" at bounding box center [597, 118] width 16 height 16
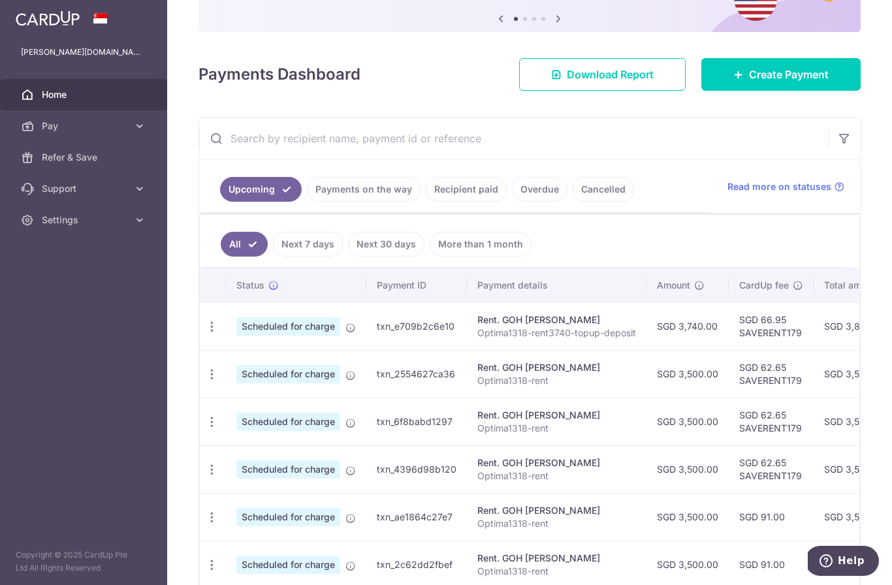
scroll to position [241, 0]
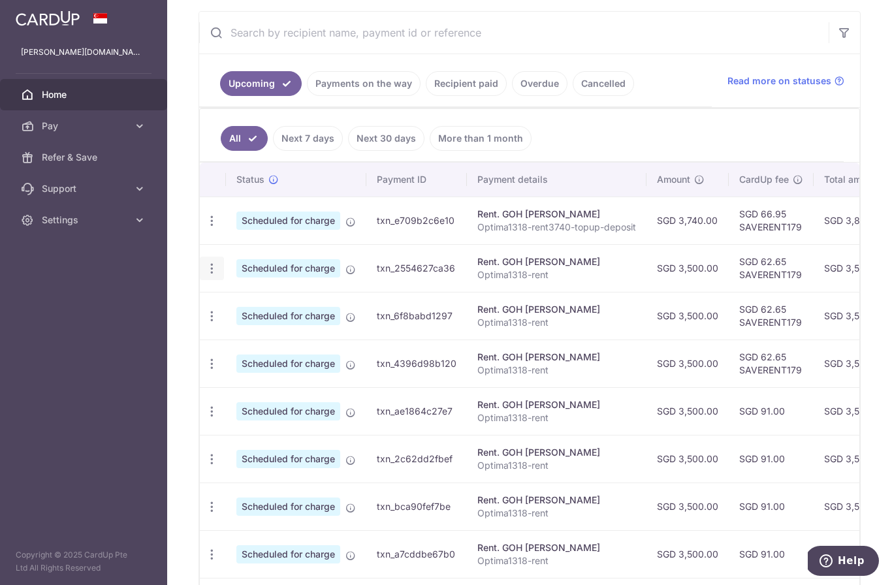
click at [200, 281] on div "Update payment Cancel payment" at bounding box center [212, 269] width 24 height 24
click at [205, 276] on icon "button" at bounding box center [212, 269] width 14 height 14
click at [237, 312] on span "Update payment" at bounding box center [281, 305] width 89 height 16
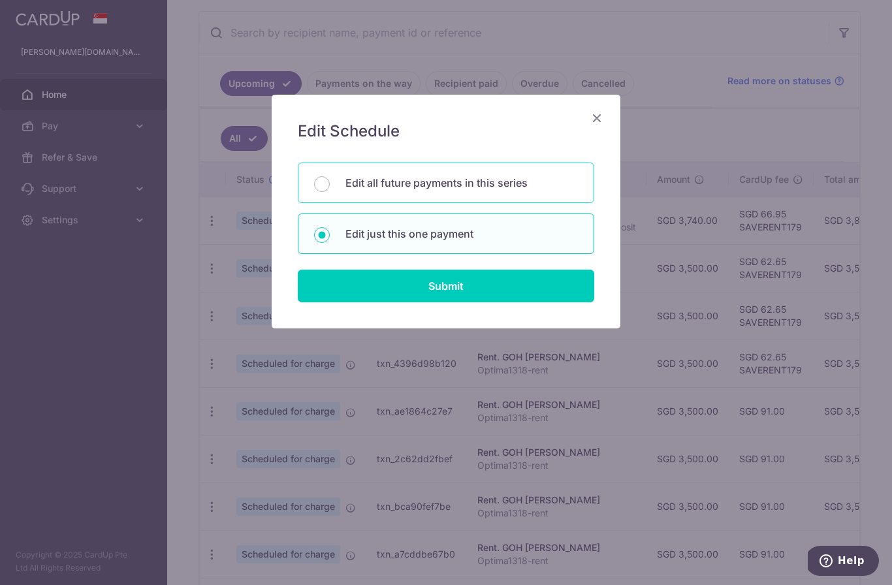
click at [439, 188] on p "Edit all future payments in this series" at bounding box center [462, 183] width 233 height 16
click at [330, 188] on input "Edit all future payments in this series" at bounding box center [322, 184] width 16 height 16
radio input "true"
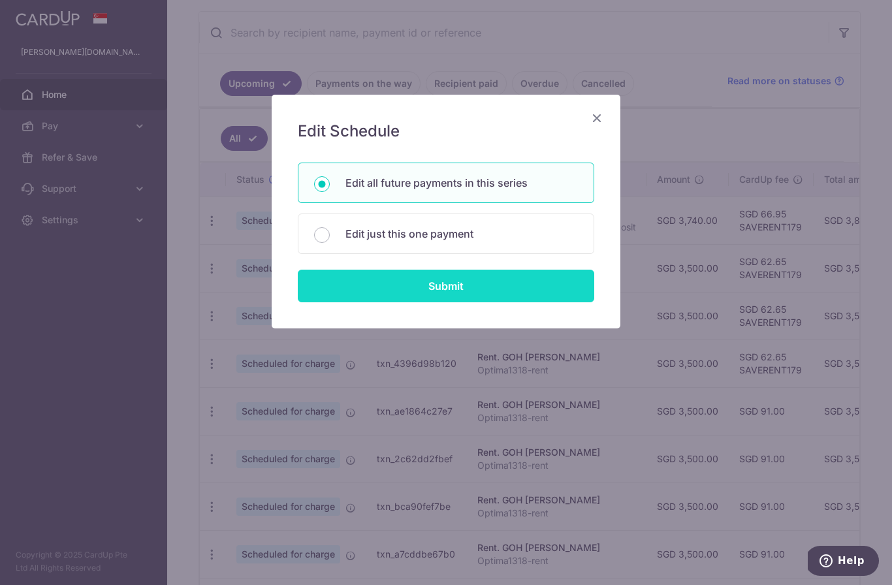
click at [453, 285] on input "Submit" at bounding box center [446, 286] width 297 height 33
radio input "true"
type input "3,500.00"
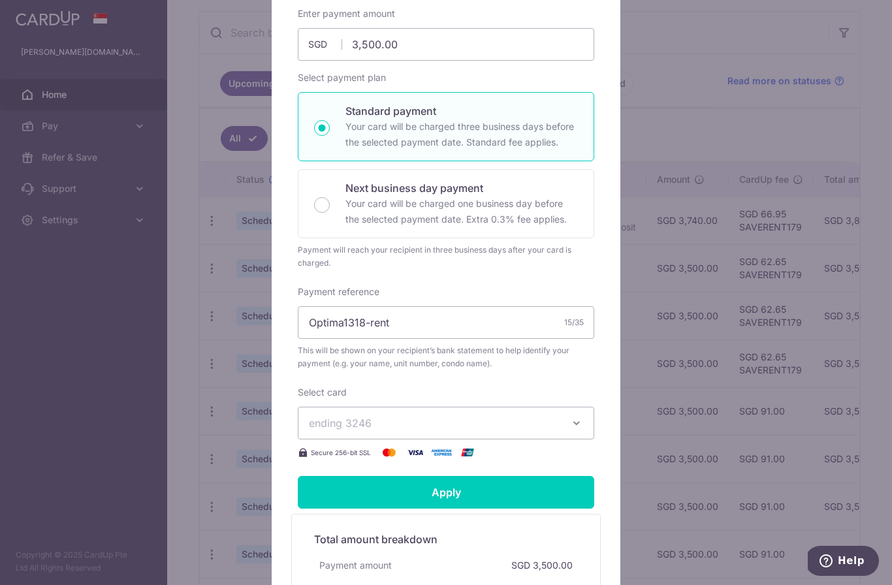
scroll to position [197, 0]
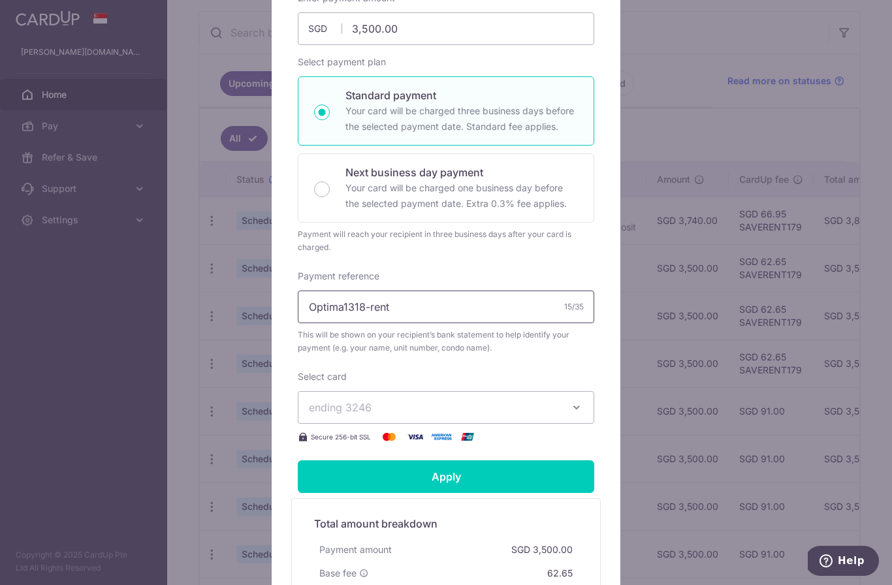
click at [398, 298] on input "Optima1318-rent" at bounding box center [446, 307] width 297 height 33
click at [404, 306] on input "Optima1318-rent" at bounding box center [446, 307] width 297 height 33
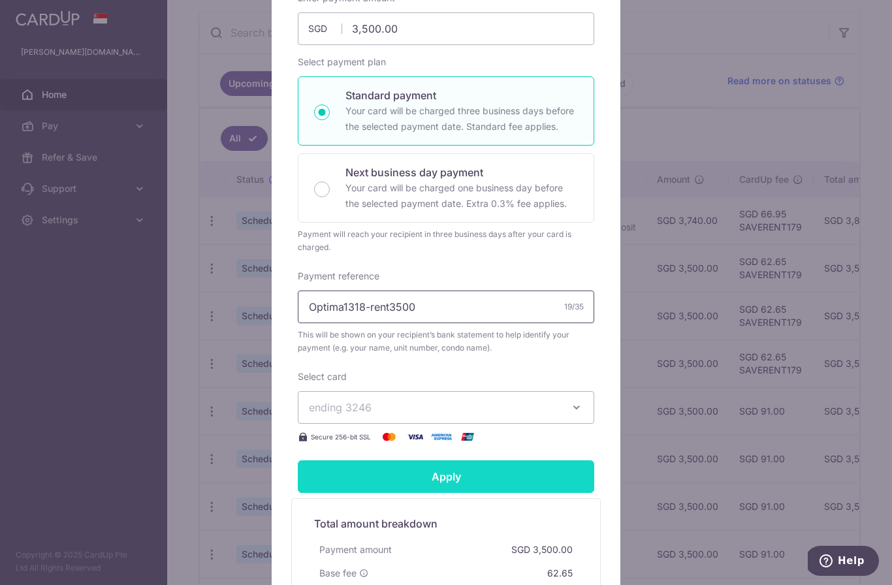
type input "Optima1318-rent3500"
click at [470, 467] on input "Apply" at bounding box center [446, 476] width 297 height 33
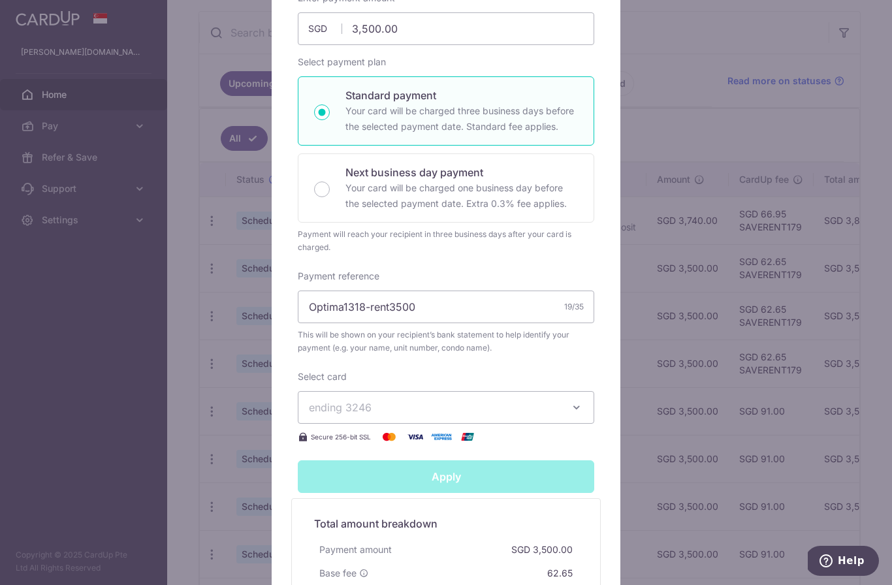
type input "Successfully Applied"
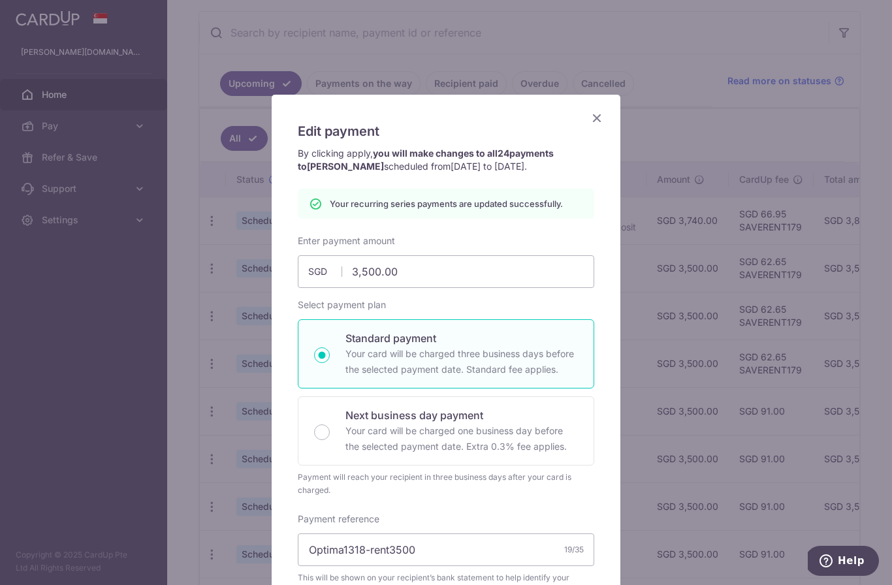
scroll to position [0, 0]
click at [675, 124] on div "Edit payment By clicking apply, you will make changes to all 24 payments to GOH…" at bounding box center [446, 292] width 892 height 585
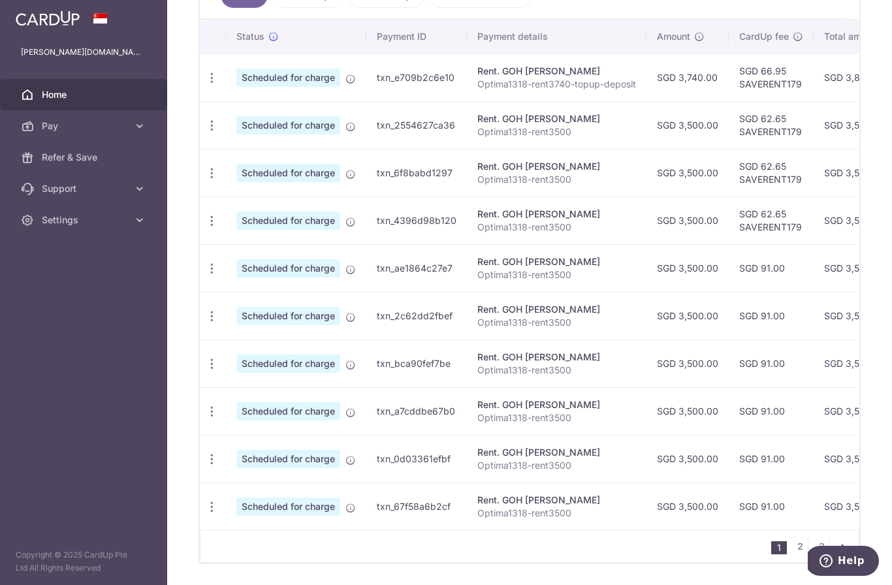
scroll to position [384, 0]
